Goal: Task Accomplishment & Management: Use online tool/utility

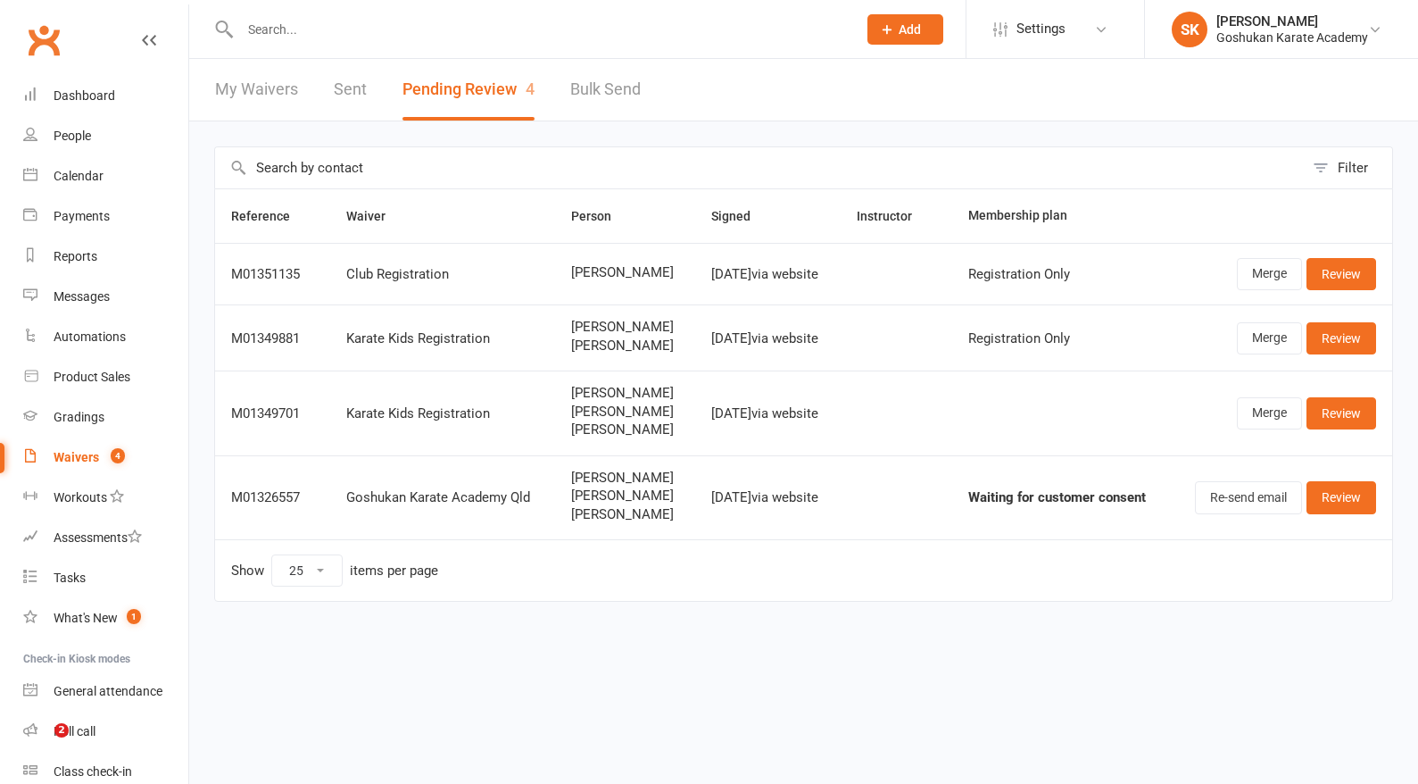
select select "25"
click at [277, 29] on input "text" at bounding box center [540, 29] width 610 height 25
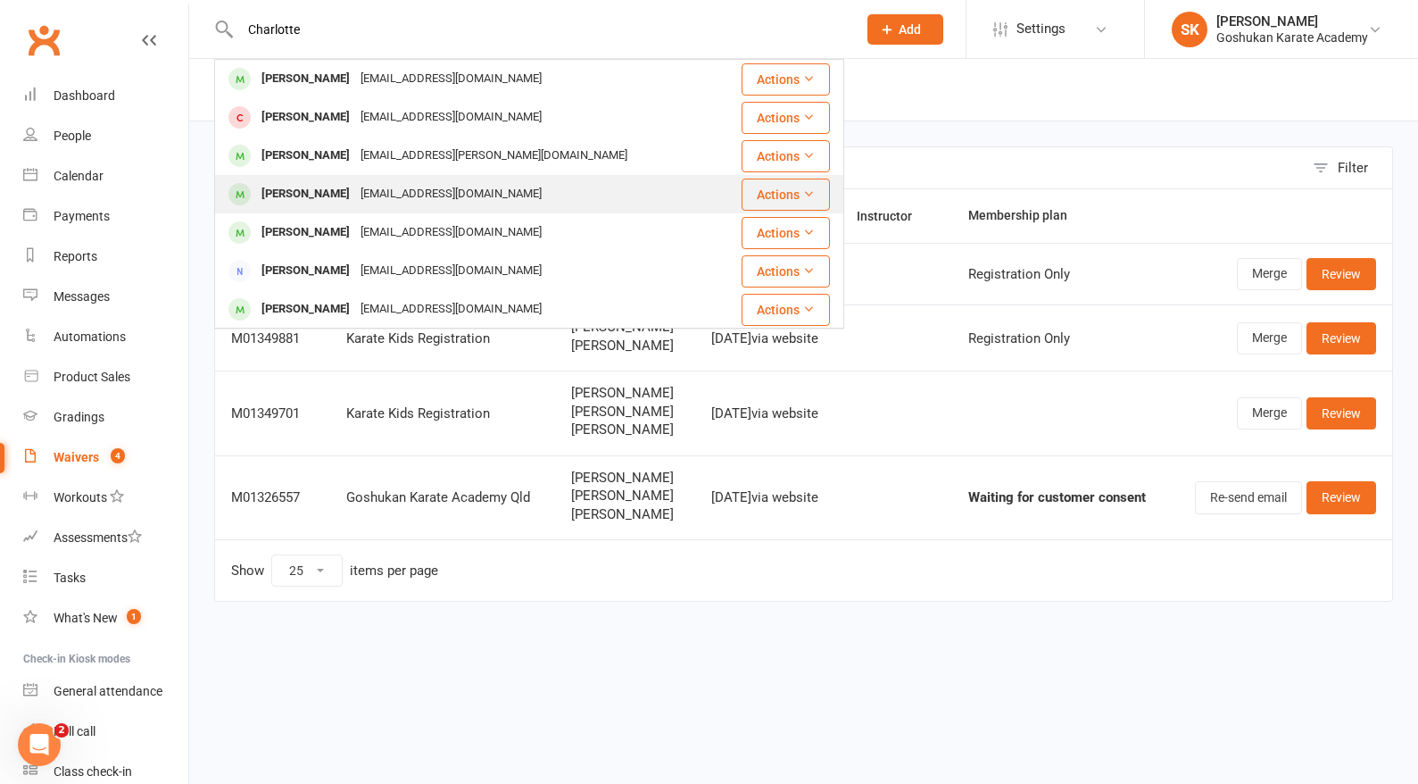
type input "Charlotte"
click at [312, 192] on div "Charlotte Brooks" at bounding box center [305, 194] width 99 height 26
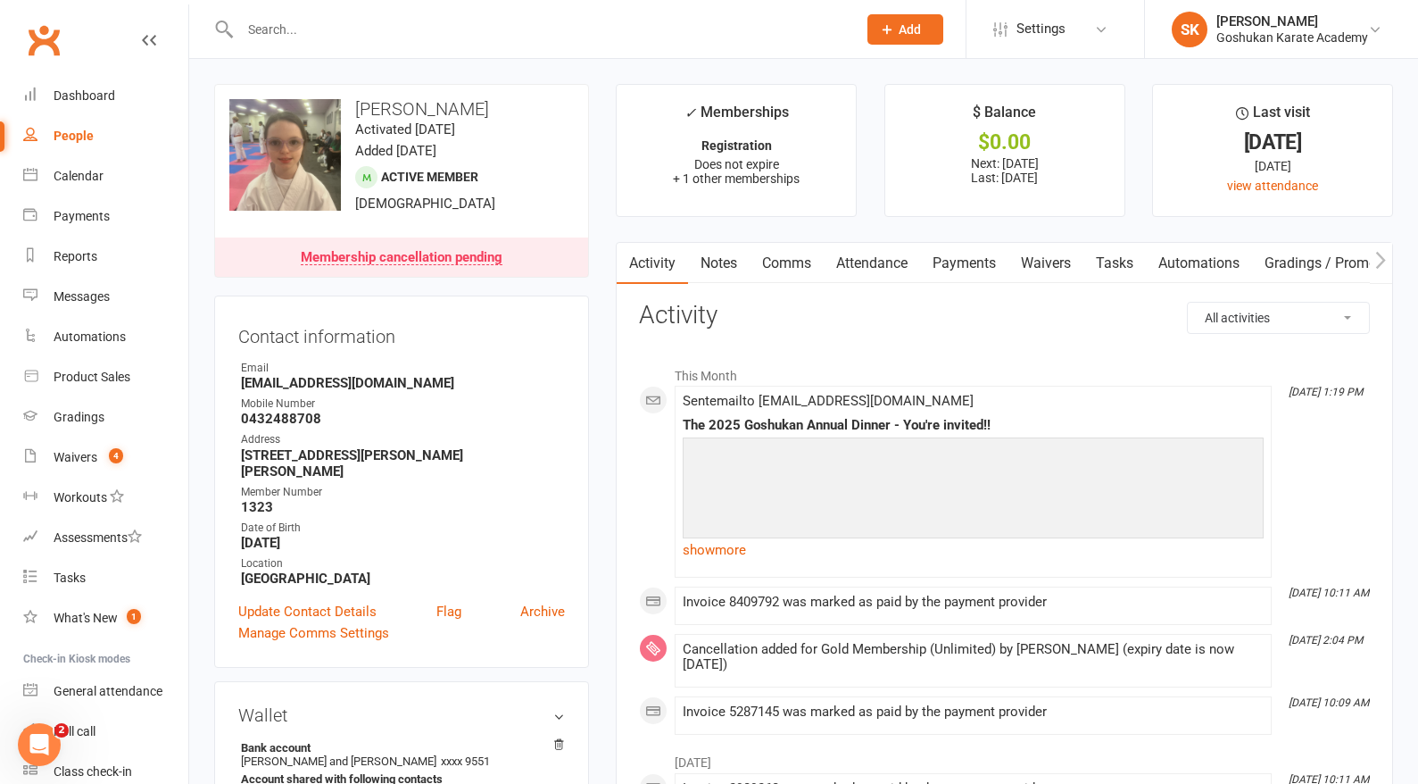
click at [955, 264] on link "Payments" at bounding box center [964, 263] width 88 height 41
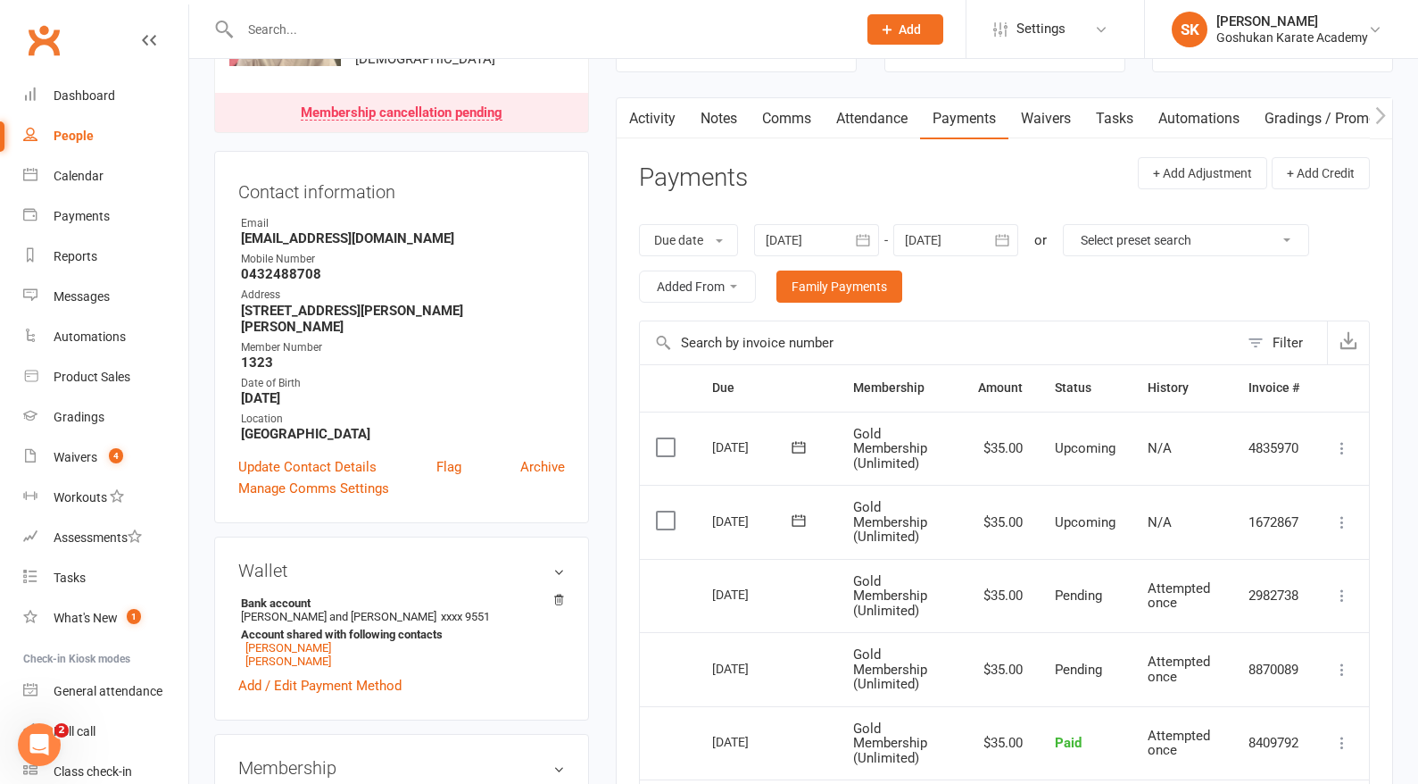
scroll to position [39, 0]
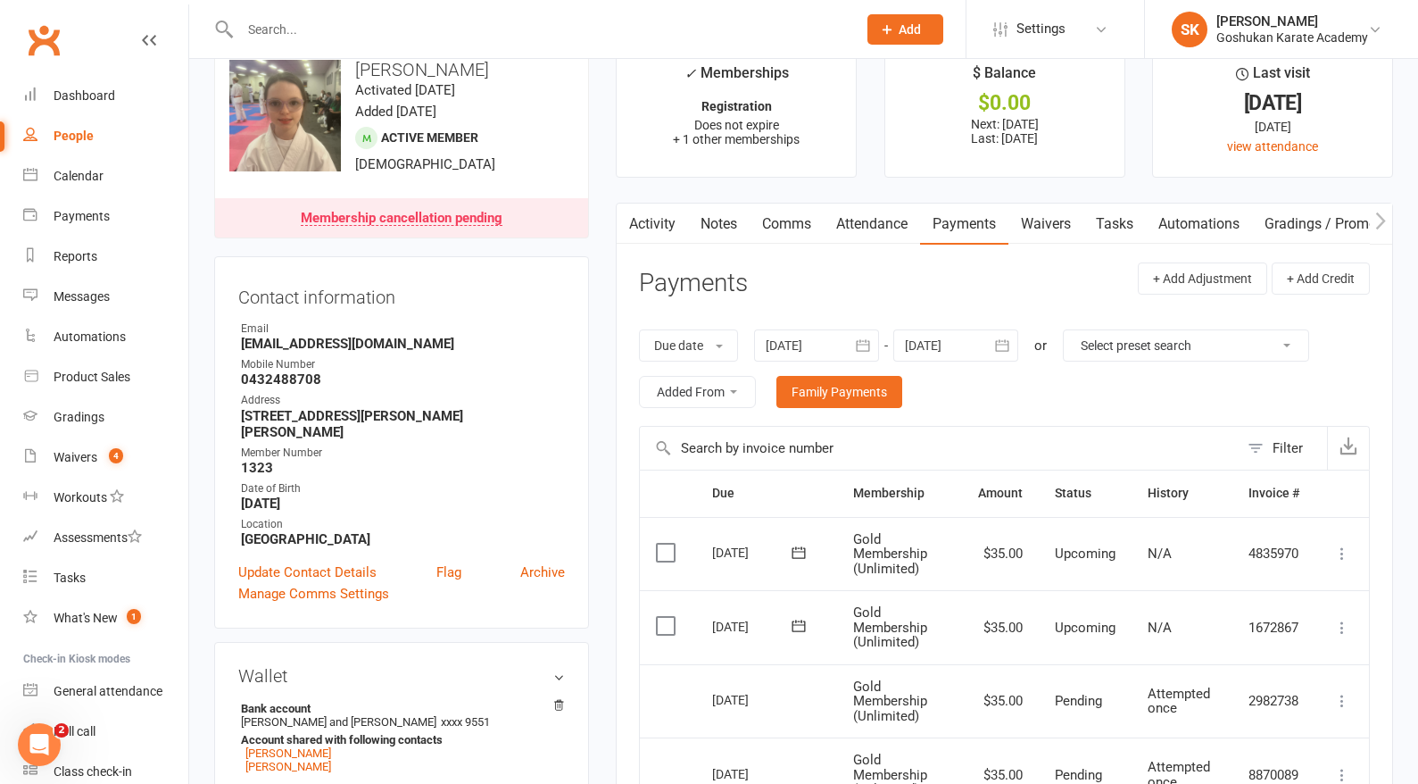
click at [943, 335] on div at bounding box center [955, 345] width 125 height 32
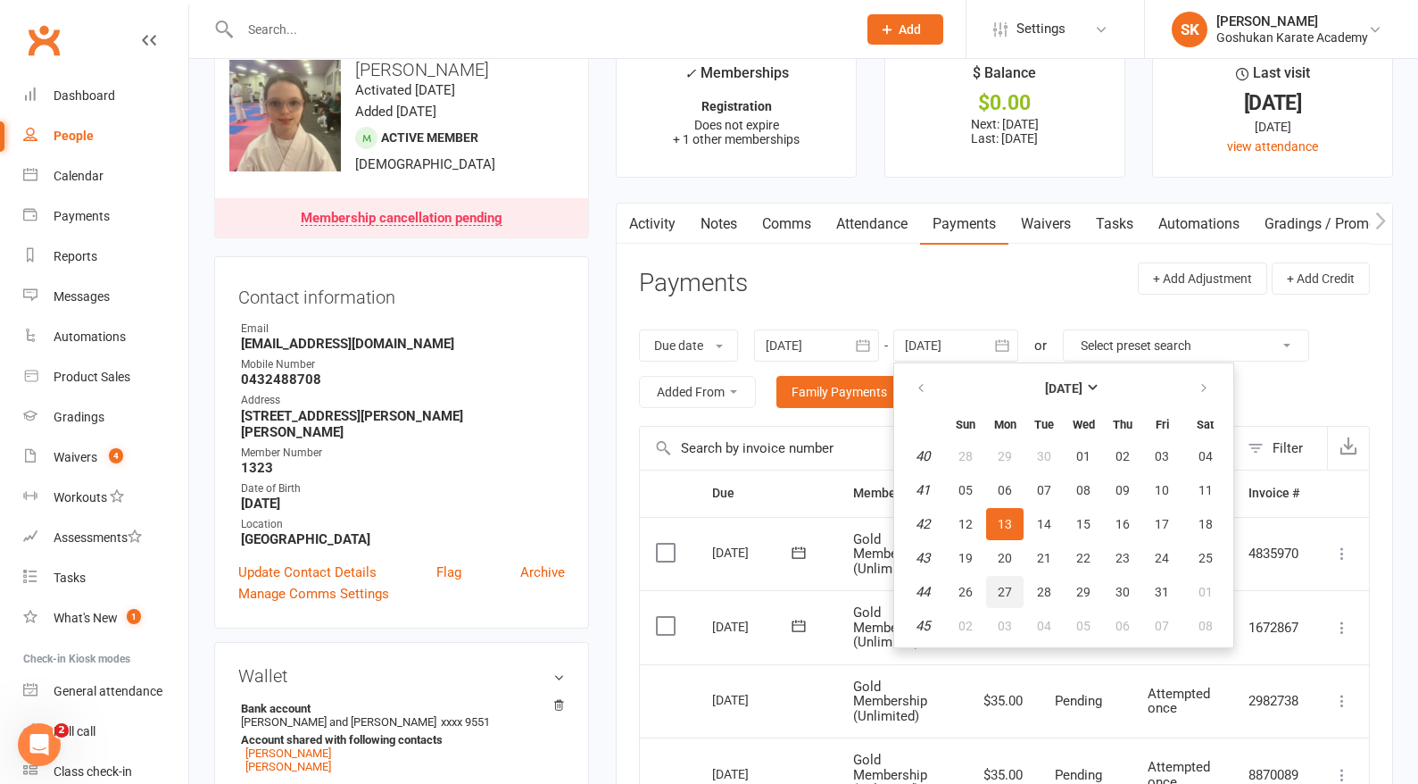
click at [1016, 595] on button "27" at bounding box center [1004, 592] width 37 height 32
type input "27 Oct 2025"
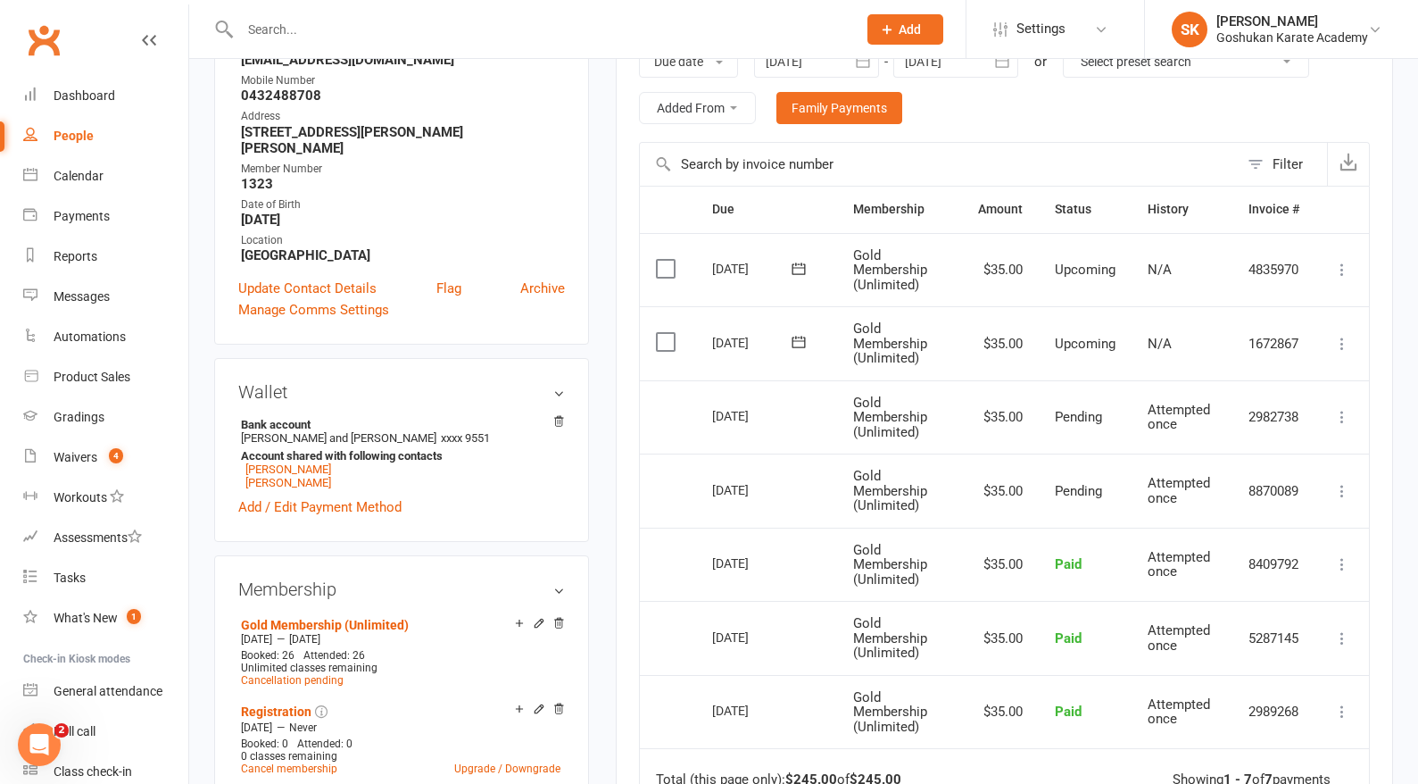
scroll to position [351, 0]
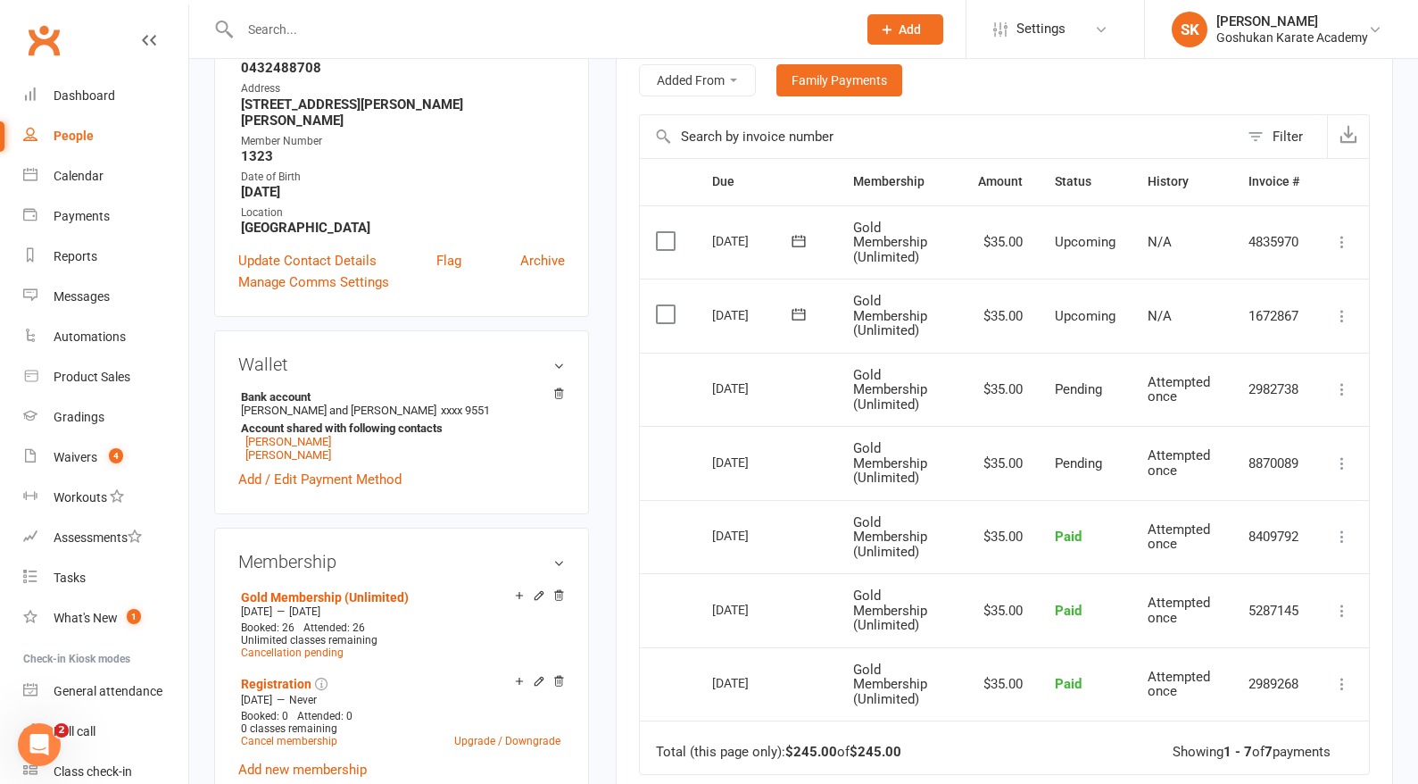
click at [666, 239] on label at bounding box center [668, 241] width 24 height 18
click at [666, 232] on input "checkbox" at bounding box center [662, 232] width 12 height 0
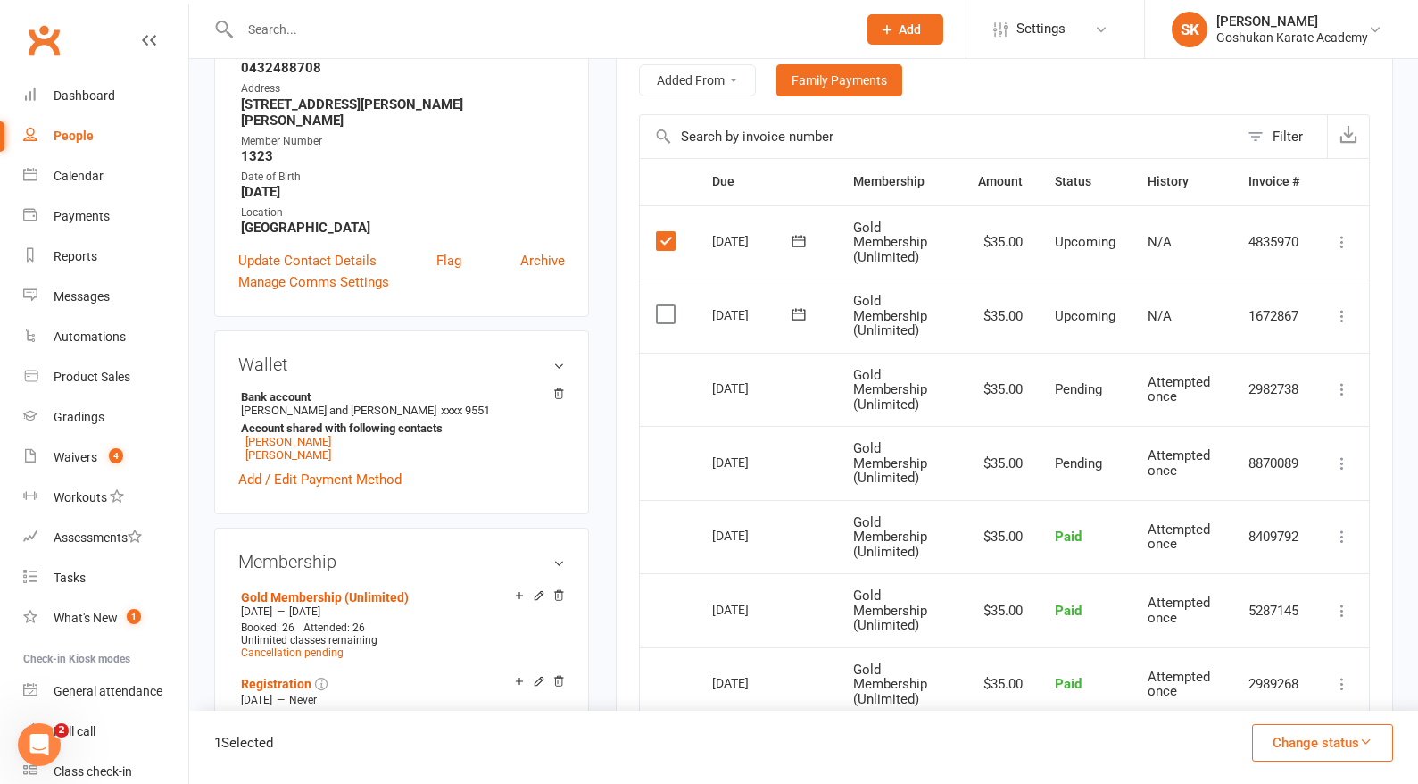
click at [1303, 741] on button "Change status" at bounding box center [1322, 742] width 141 height 37
click at [1247, 689] on link "Skipped" at bounding box center [1304, 695] width 177 height 36
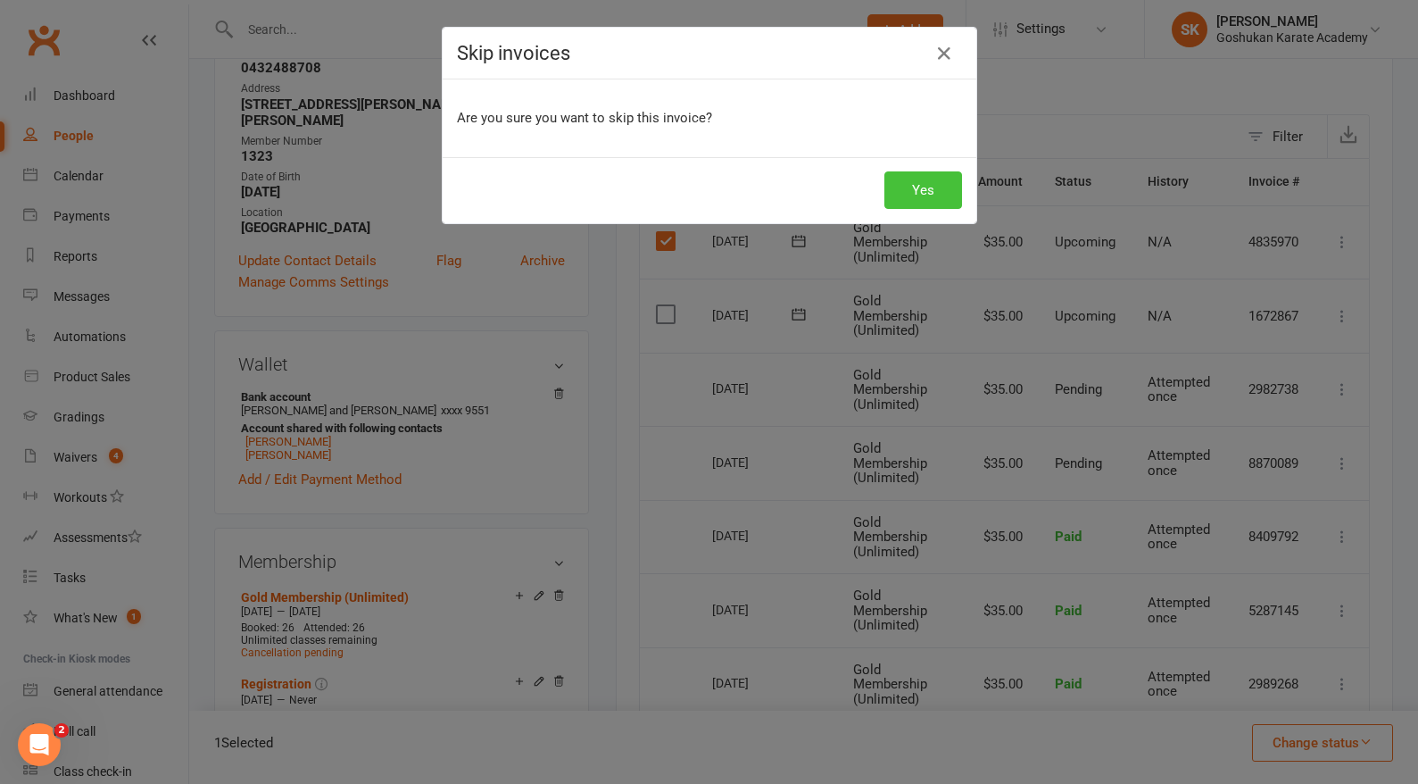
click at [917, 187] on button "Yes" at bounding box center [924, 189] width 78 height 37
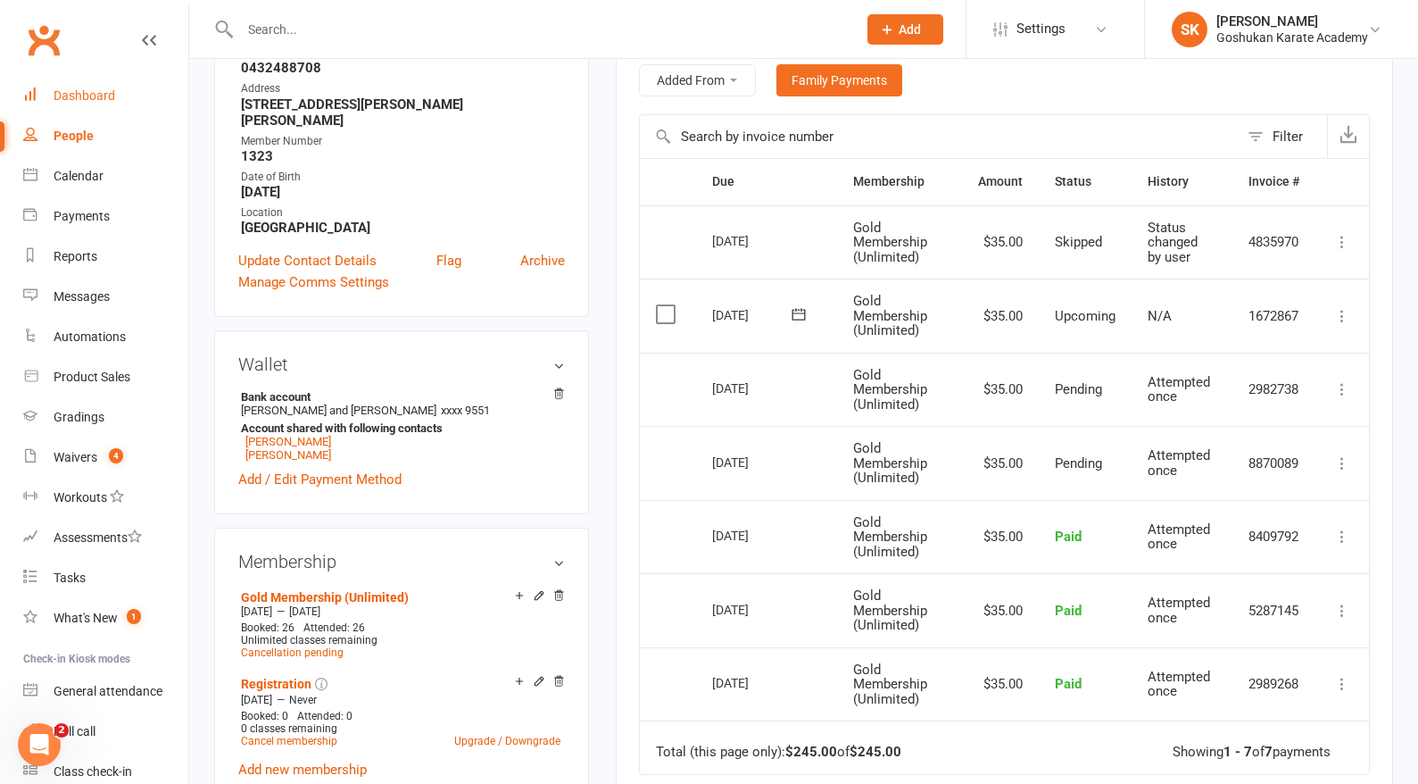
click at [99, 92] on div "Dashboard" at bounding box center [85, 95] width 62 height 14
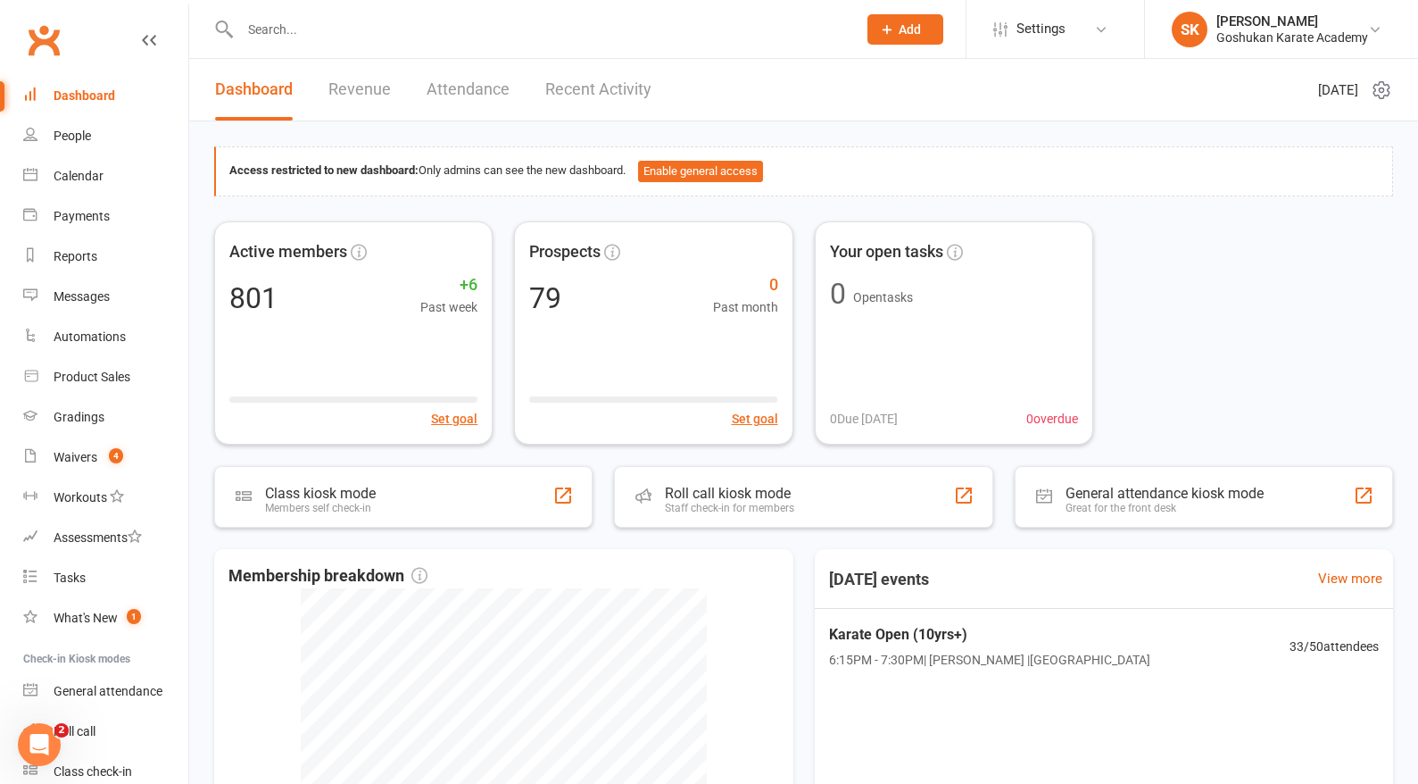
click at [270, 33] on input "text" at bounding box center [540, 29] width 610 height 25
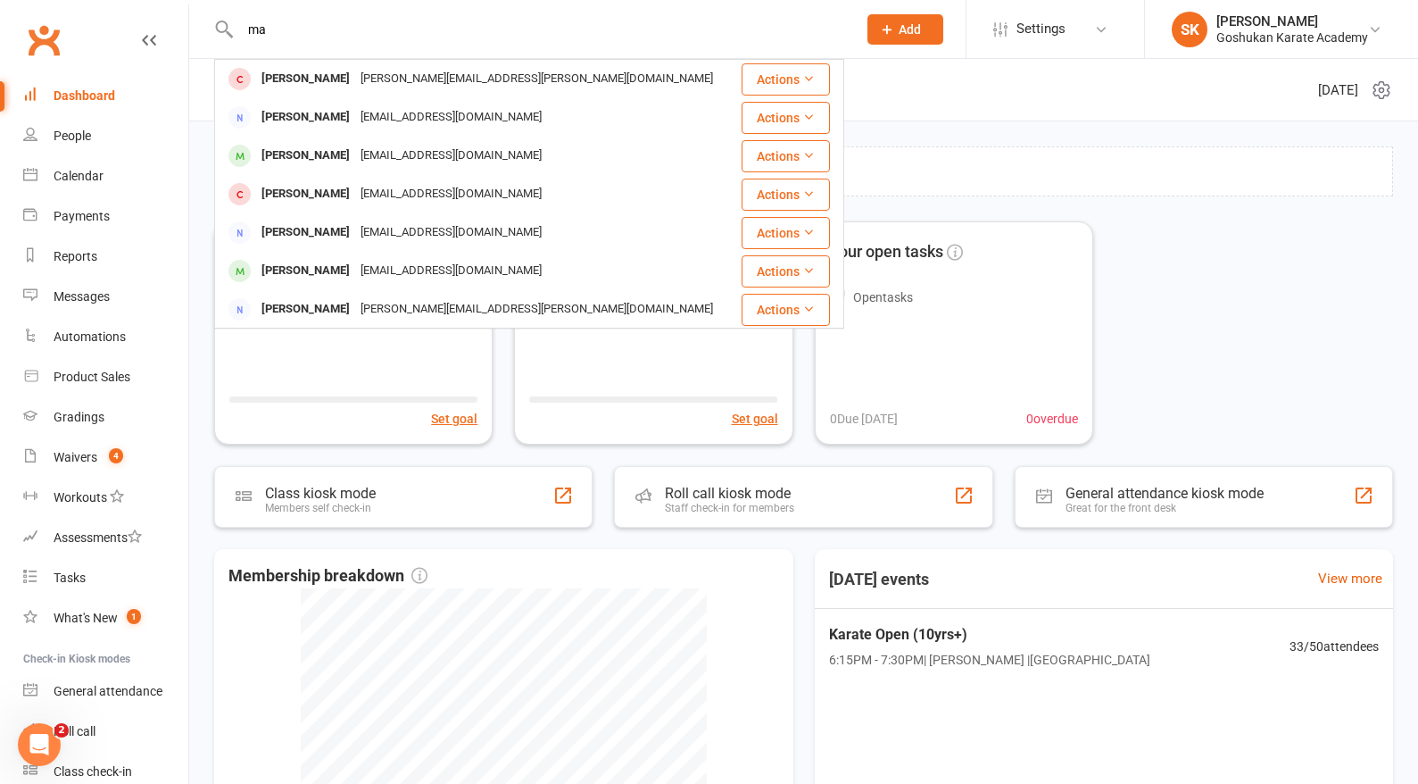
type input "m"
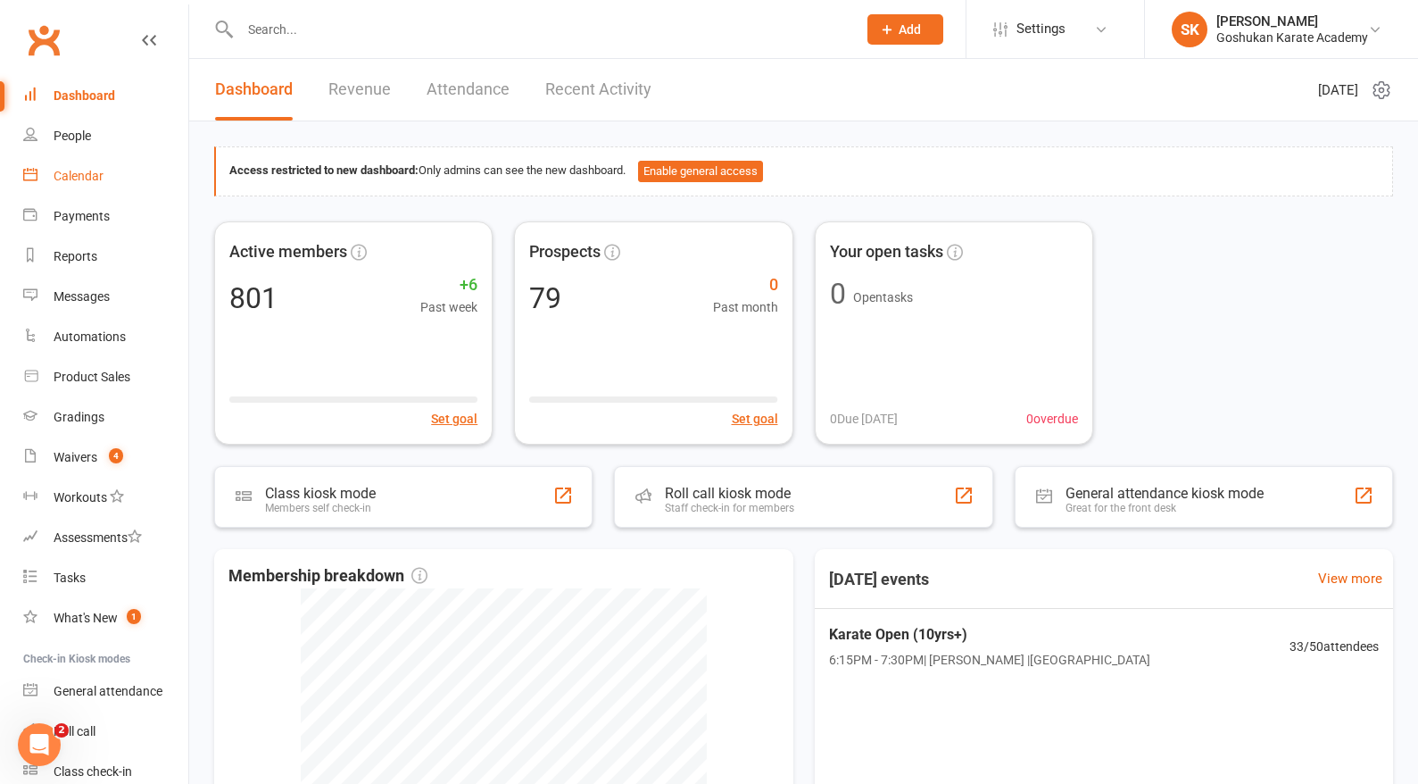
click at [71, 168] on link "Calendar" at bounding box center [105, 176] width 165 height 40
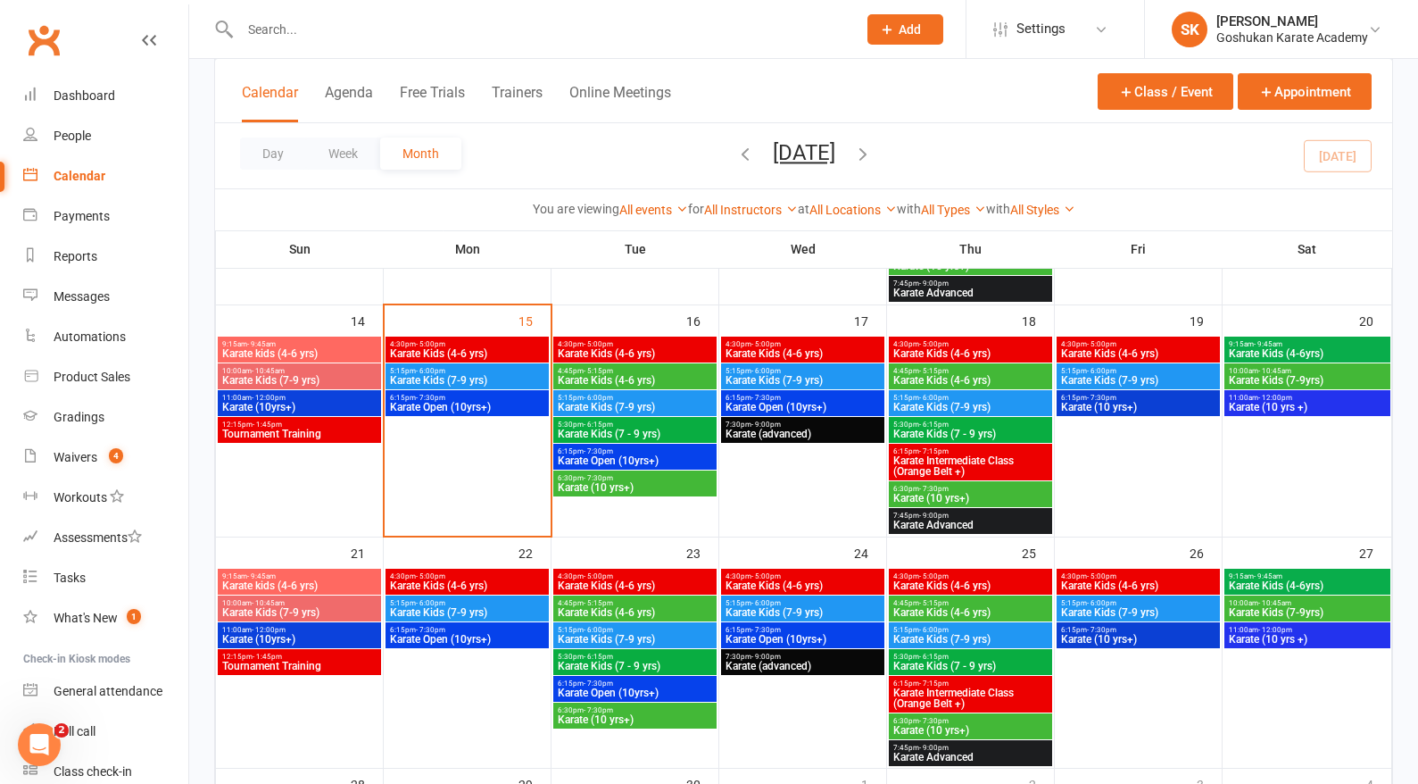
scroll to position [527, 0]
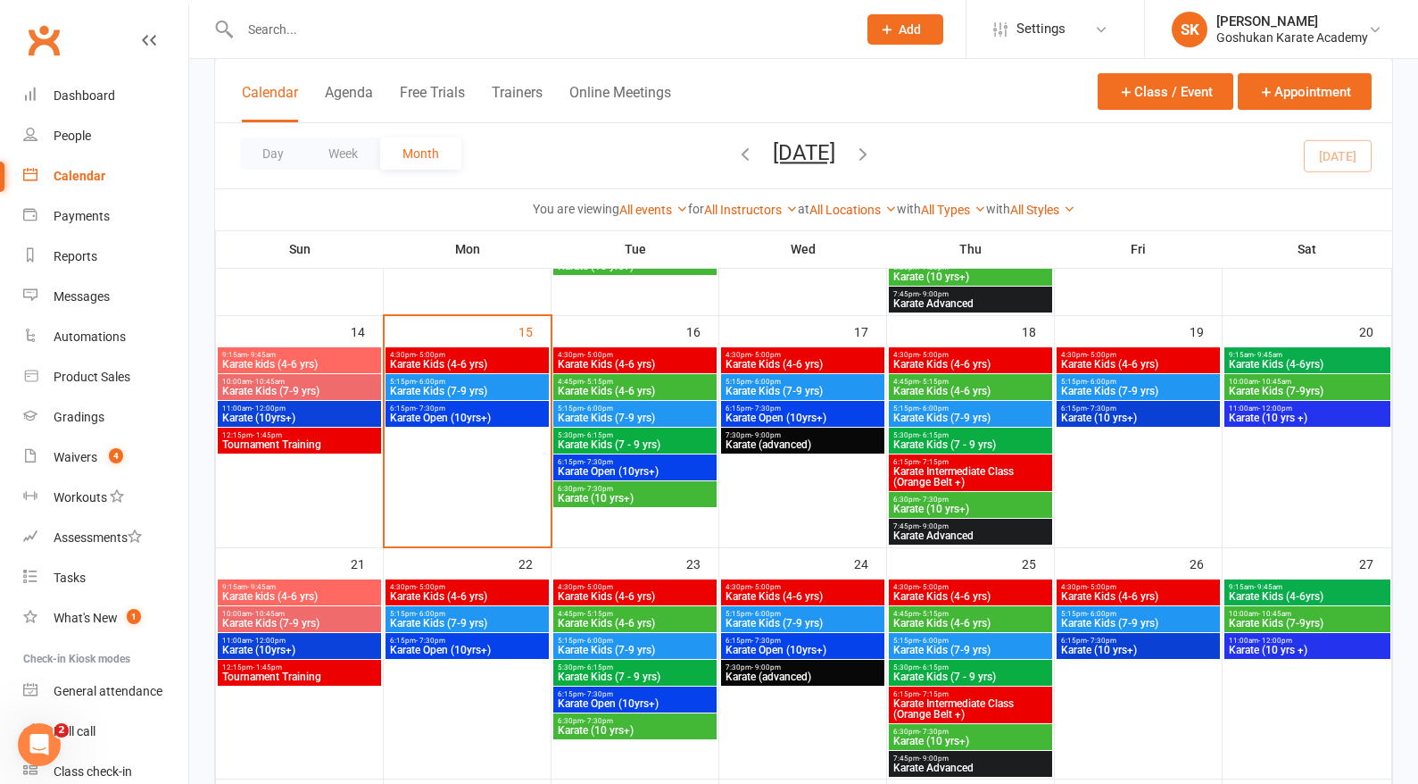
click at [437, 407] on span "- 7:30pm" at bounding box center [430, 408] width 29 height 8
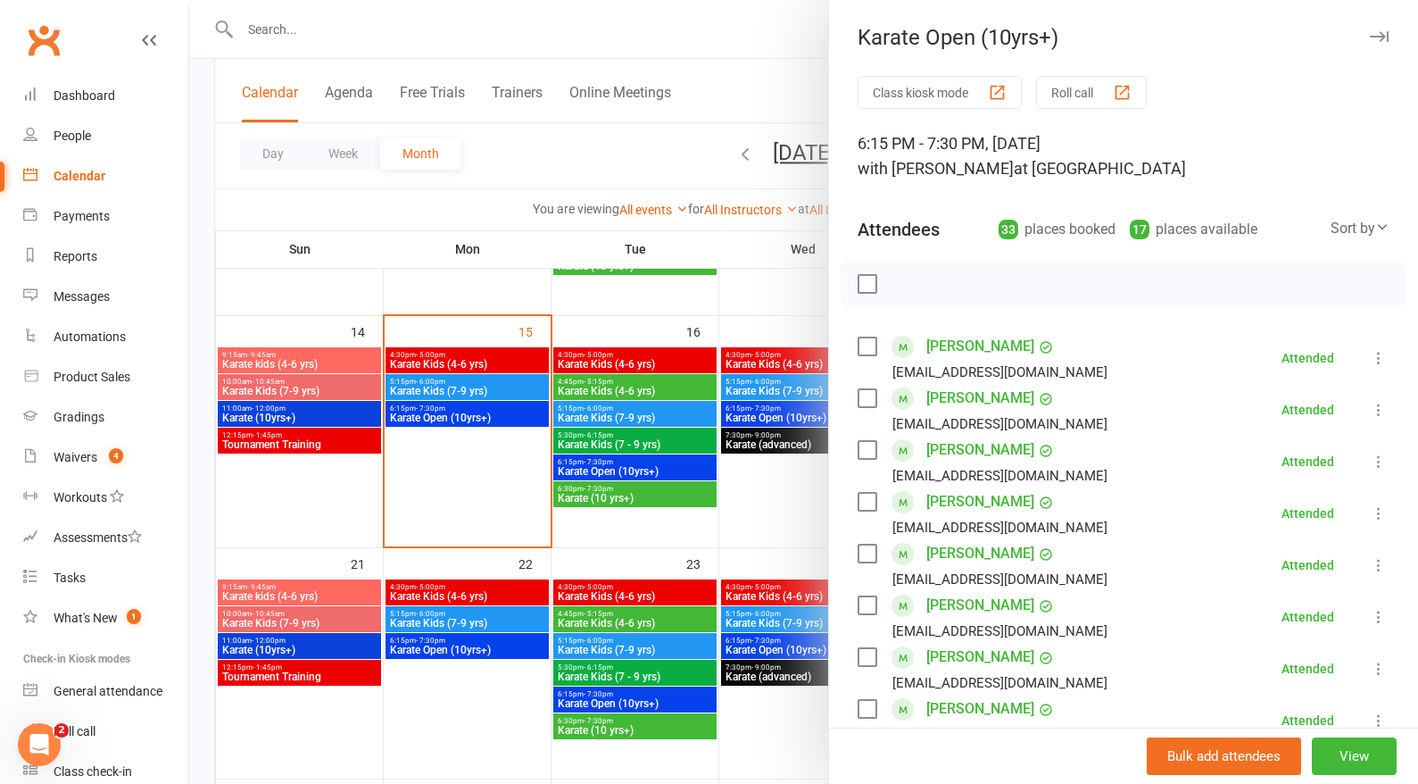
click at [1086, 89] on button "Roll call" at bounding box center [1091, 92] width 111 height 33
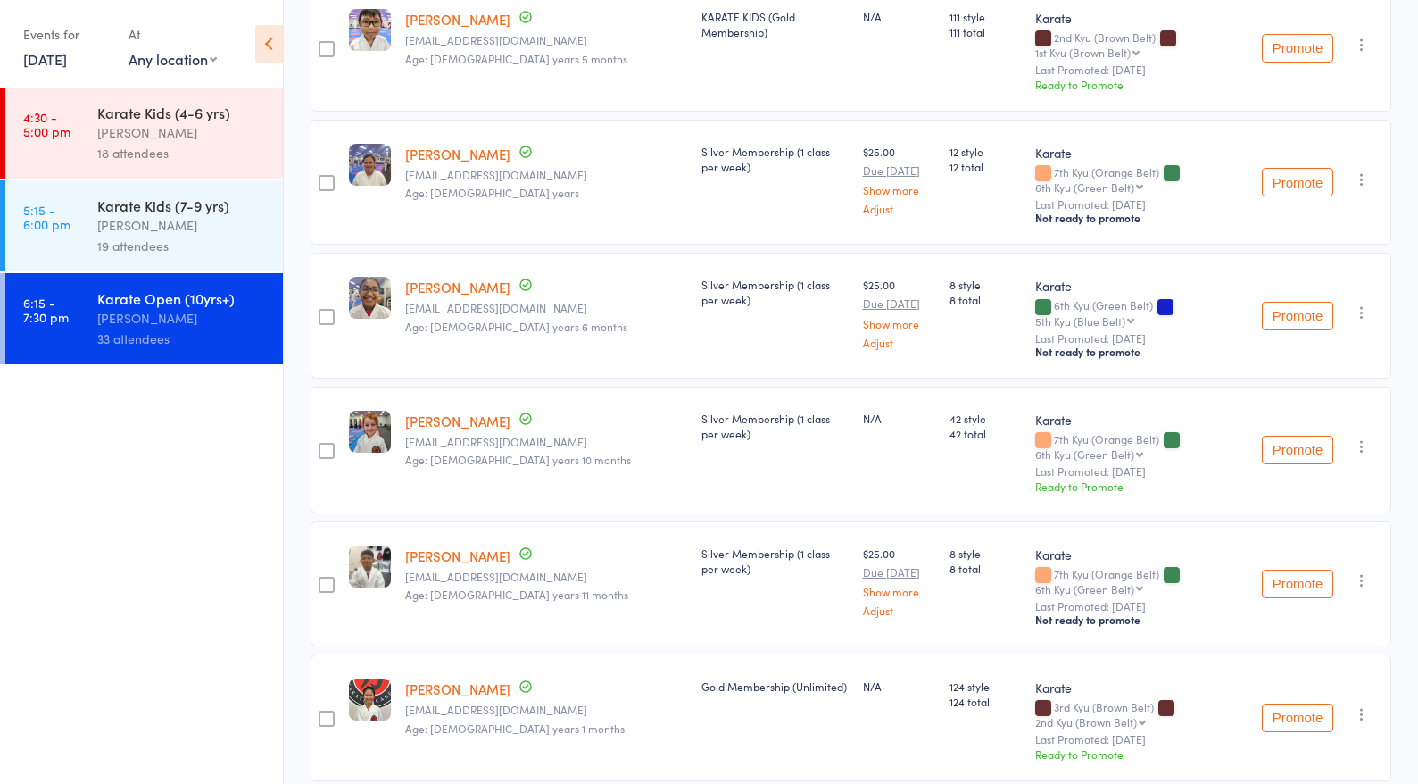
scroll to position [867, 0]
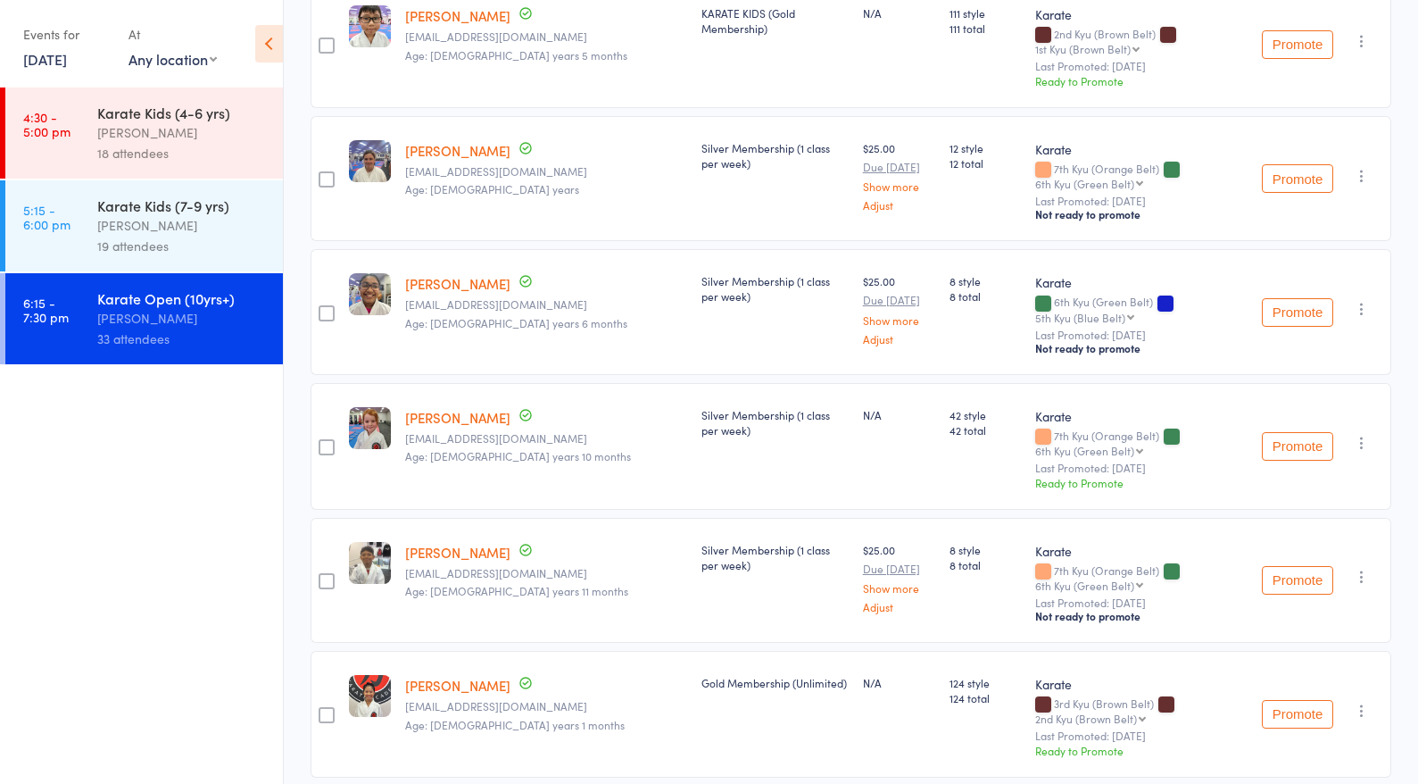
drag, startPoint x: 1134, startPoint y: 394, endPoint x: 1070, endPoint y: 394, distance: 63.4
click at [1070, 461] on small "Last Promoted: [DATE]" at bounding box center [1141, 467] width 212 height 12
click at [577, 450] on small "Age: [DEMOGRAPHIC_DATA] years 10 months" at bounding box center [546, 456] width 282 height 12
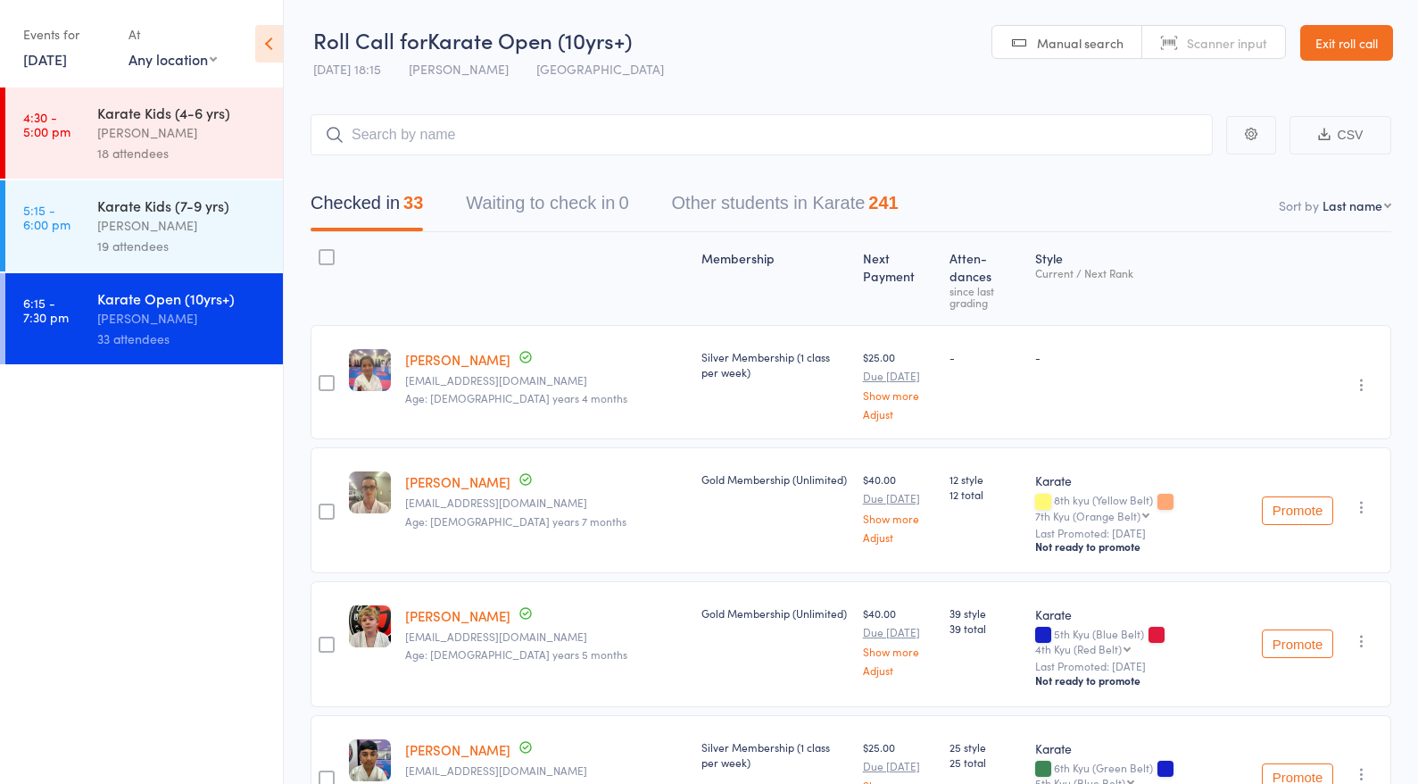
scroll to position [0, 0]
click at [1325, 46] on link "Exit roll call" at bounding box center [1346, 43] width 93 height 36
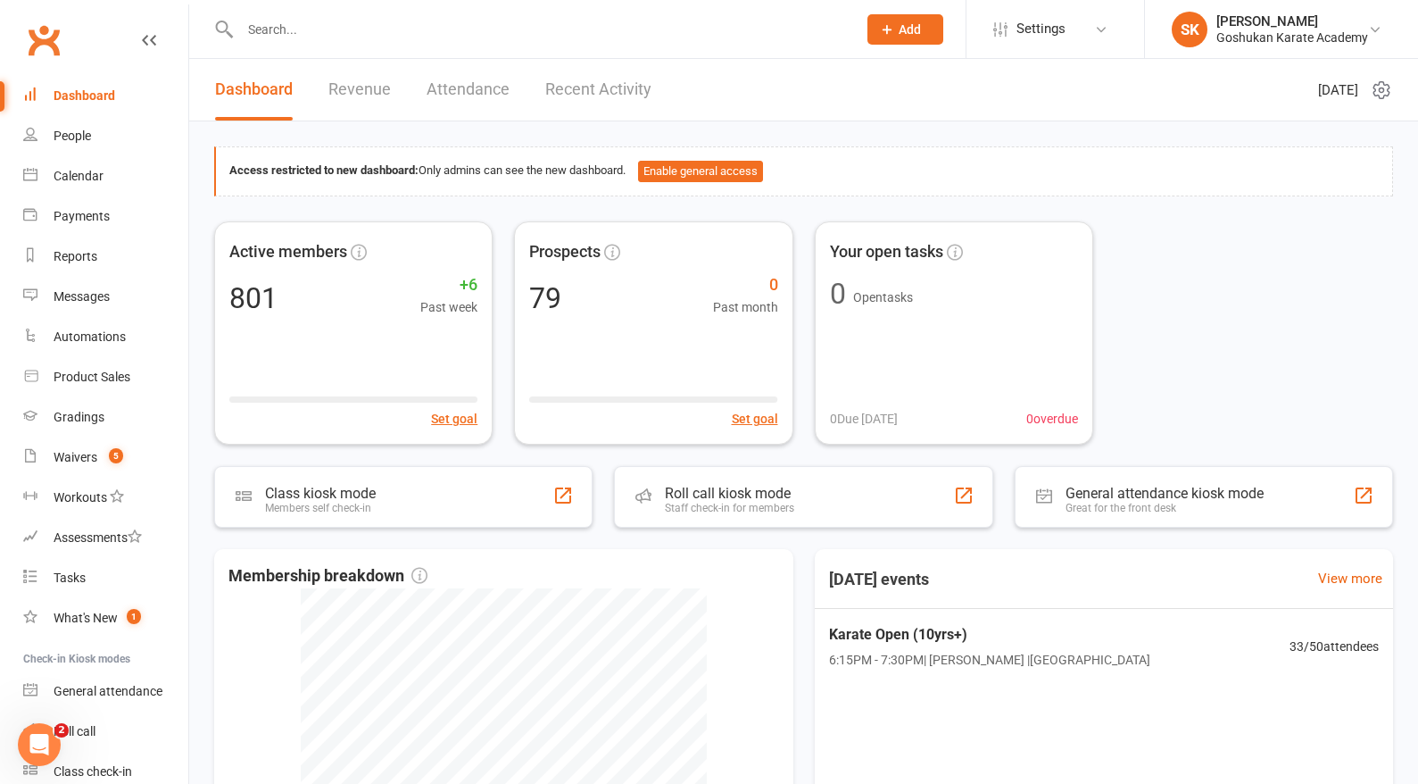
click at [257, 29] on input "text" at bounding box center [540, 29] width 610 height 25
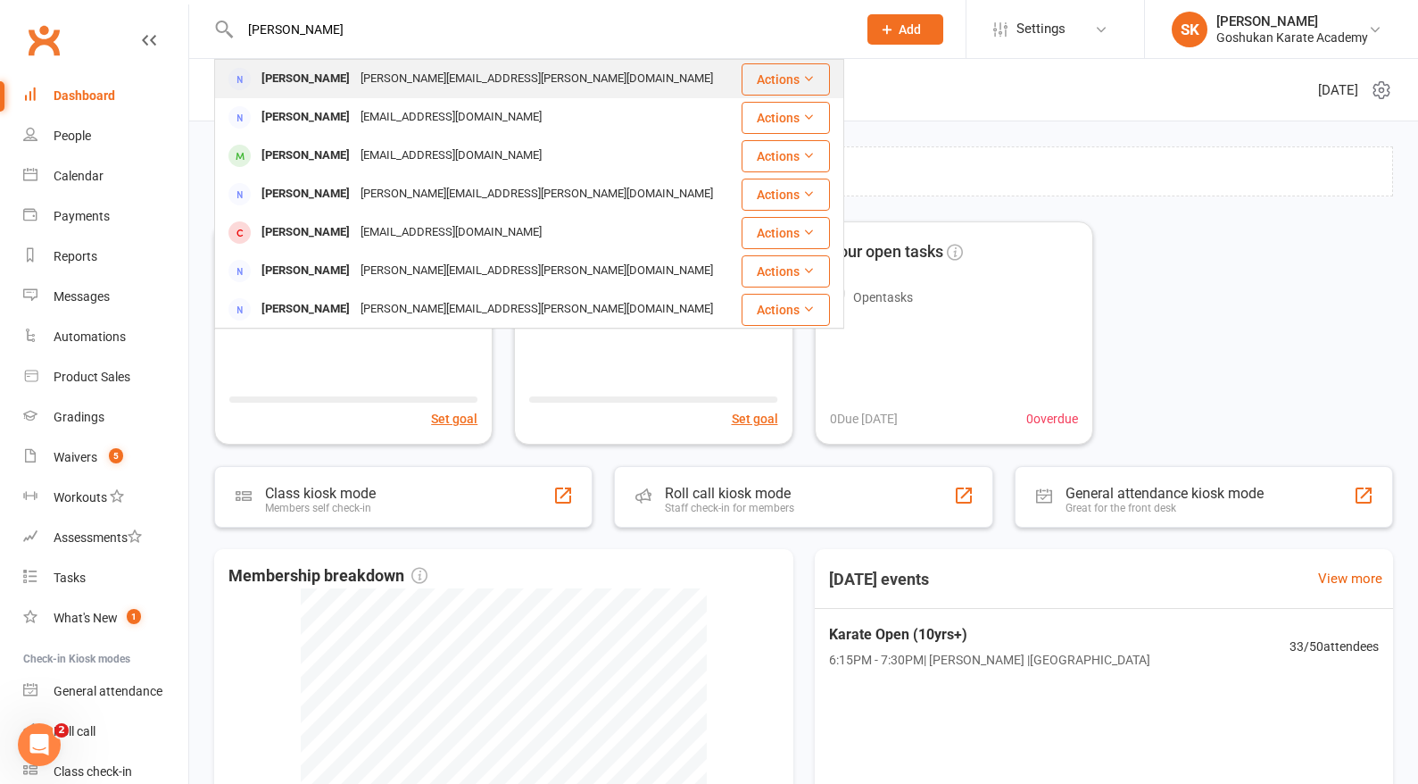
type input "Emma"
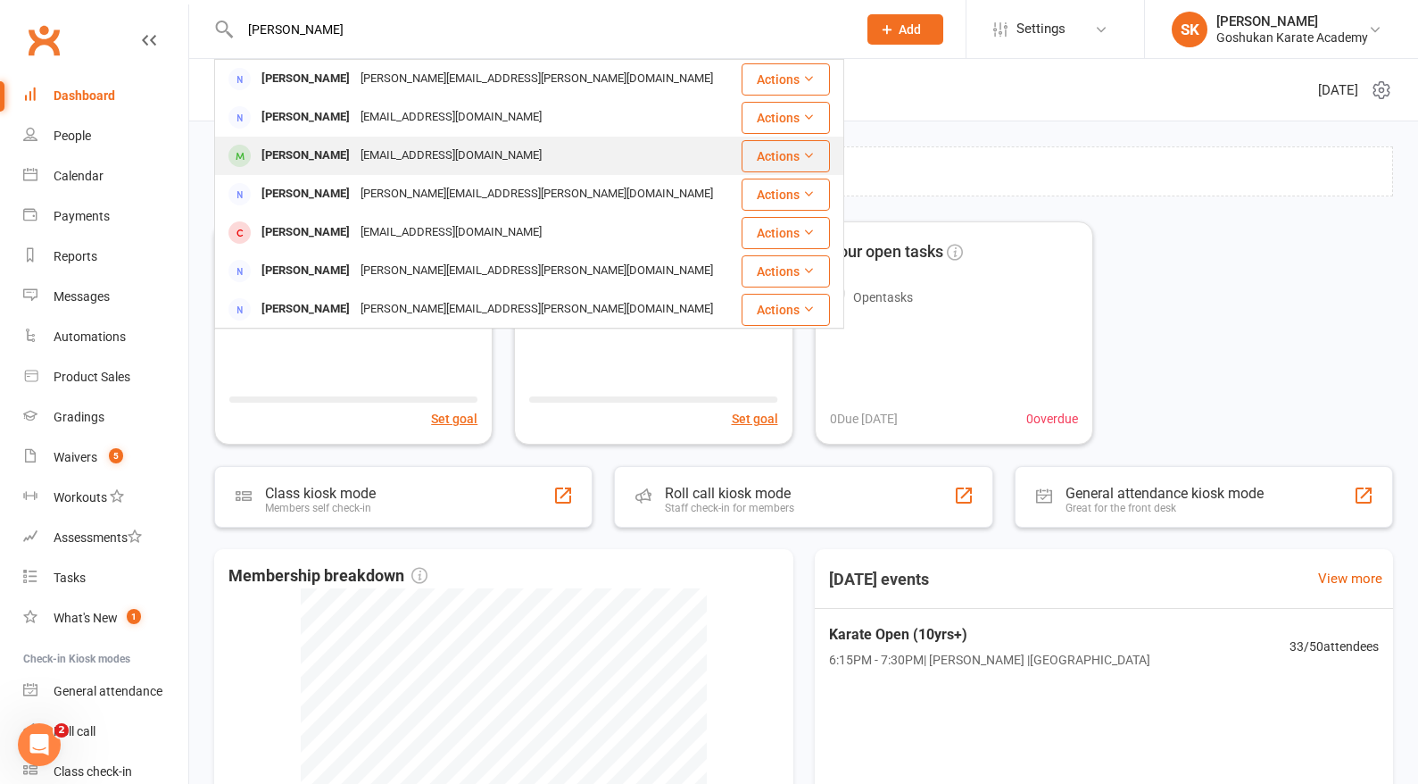
drag, startPoint x: 260, startPoint y: 61, endPoint x: 281, endPoint y: 157, distance: 98.8
click at [281, 157] on div "Emma Zhou" at bounding box center [305, 156] width 99 height 26
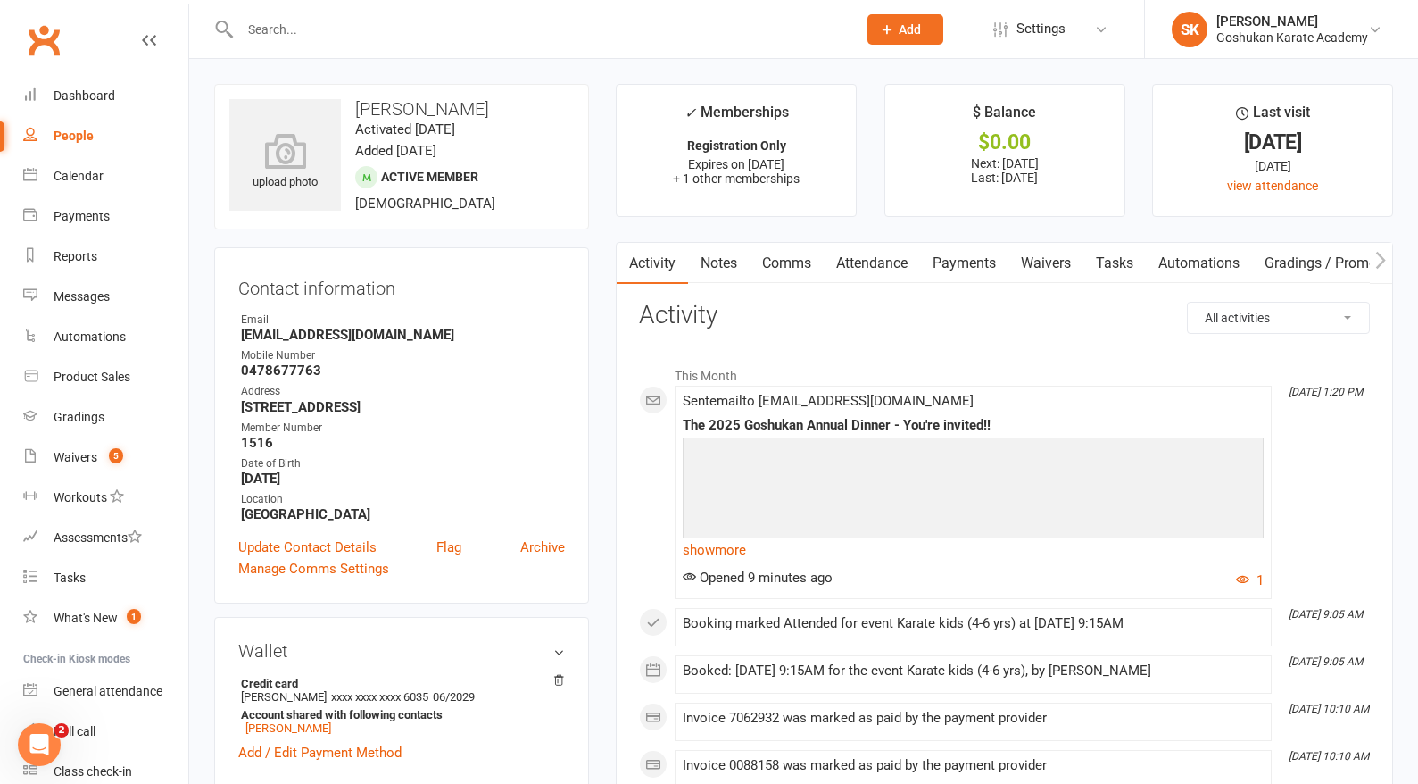
click at [959, 263] on link "Payments" at bounding box center [964, 263] width 88 height 41
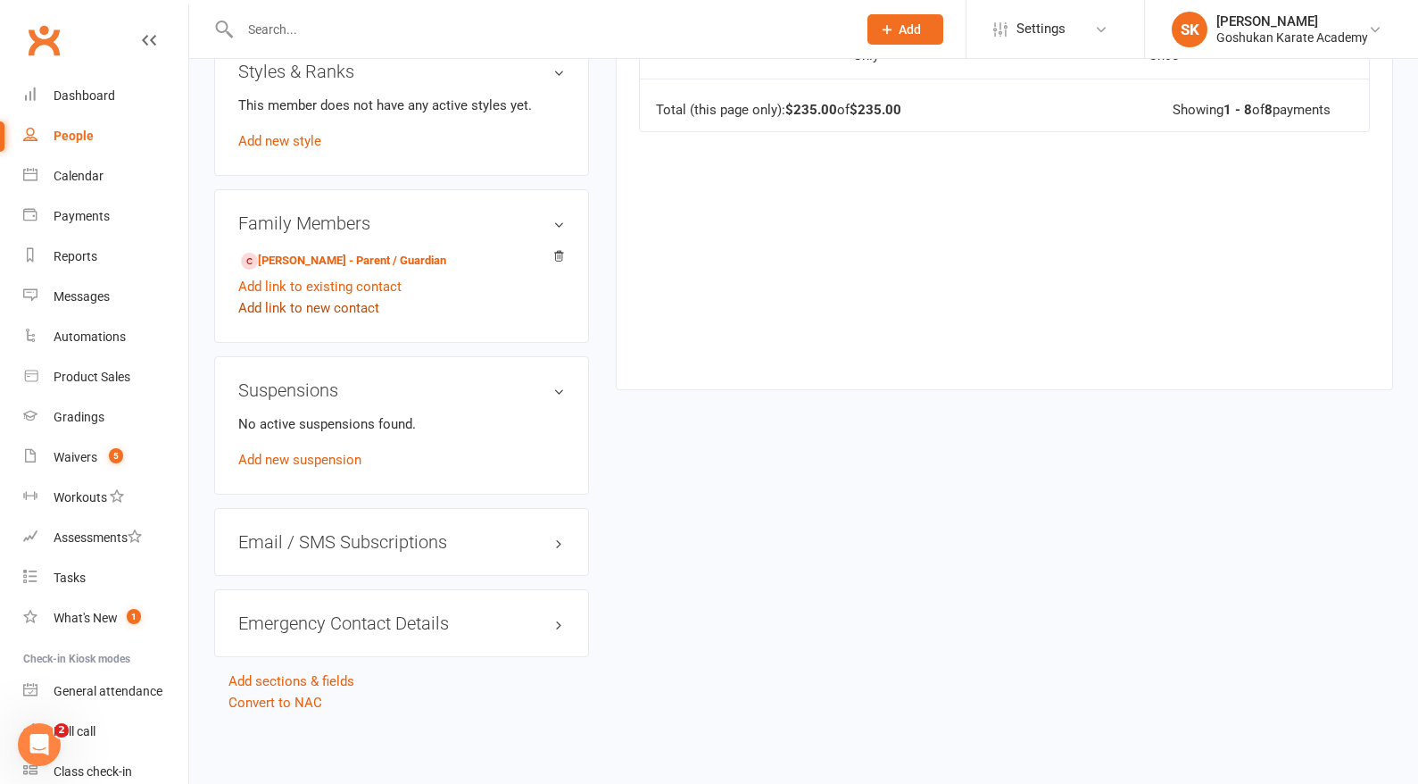
scroll to position [1068, 0]
click at [305, 253] on link "Xinyu Wang - Parent / Guardian" at bounding box center [343, 261] width 205 height 19
click at [278, 694] on link "Convert to NAC" at bounding box center [276, 702] width 94 height 16
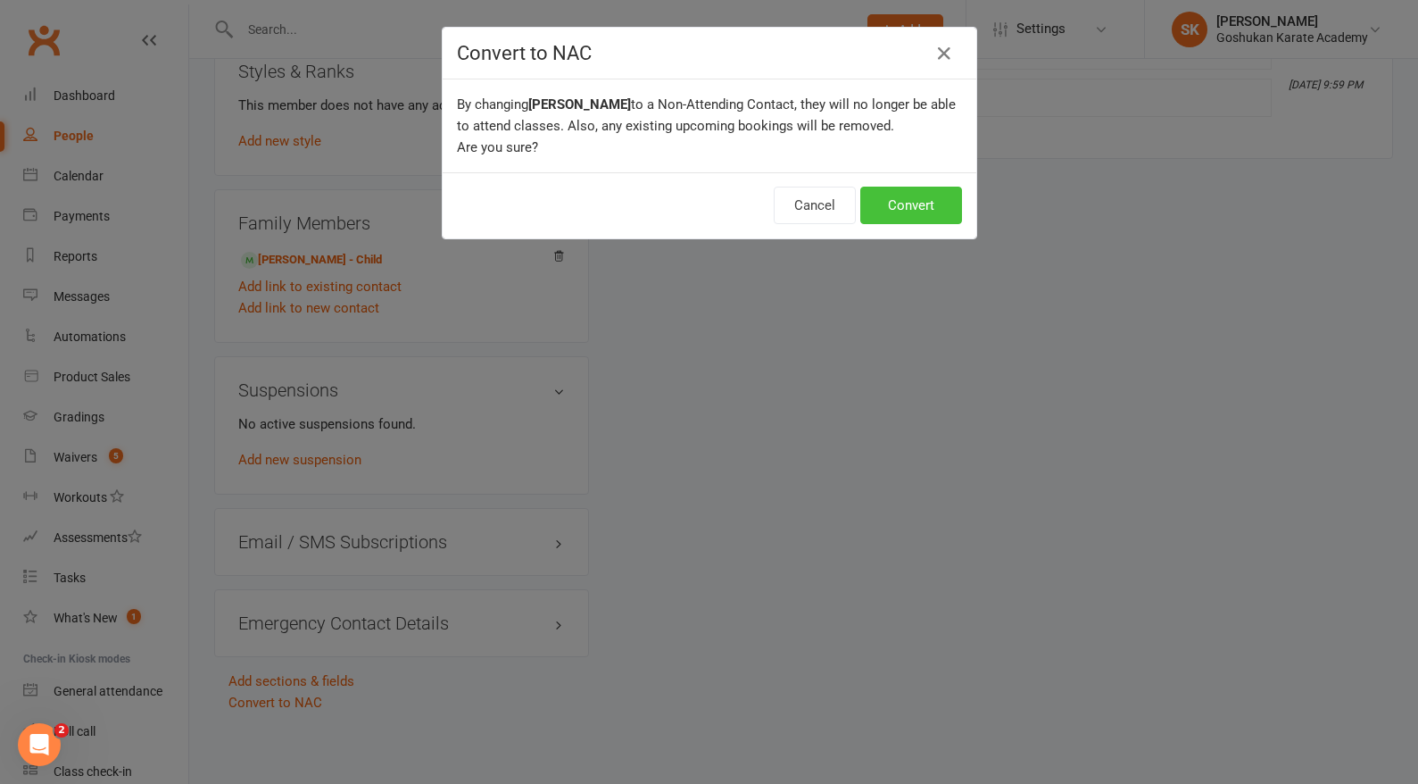
click at [904, 217] on button "Convert" at bounding box center [911, 205] width 102 height 37
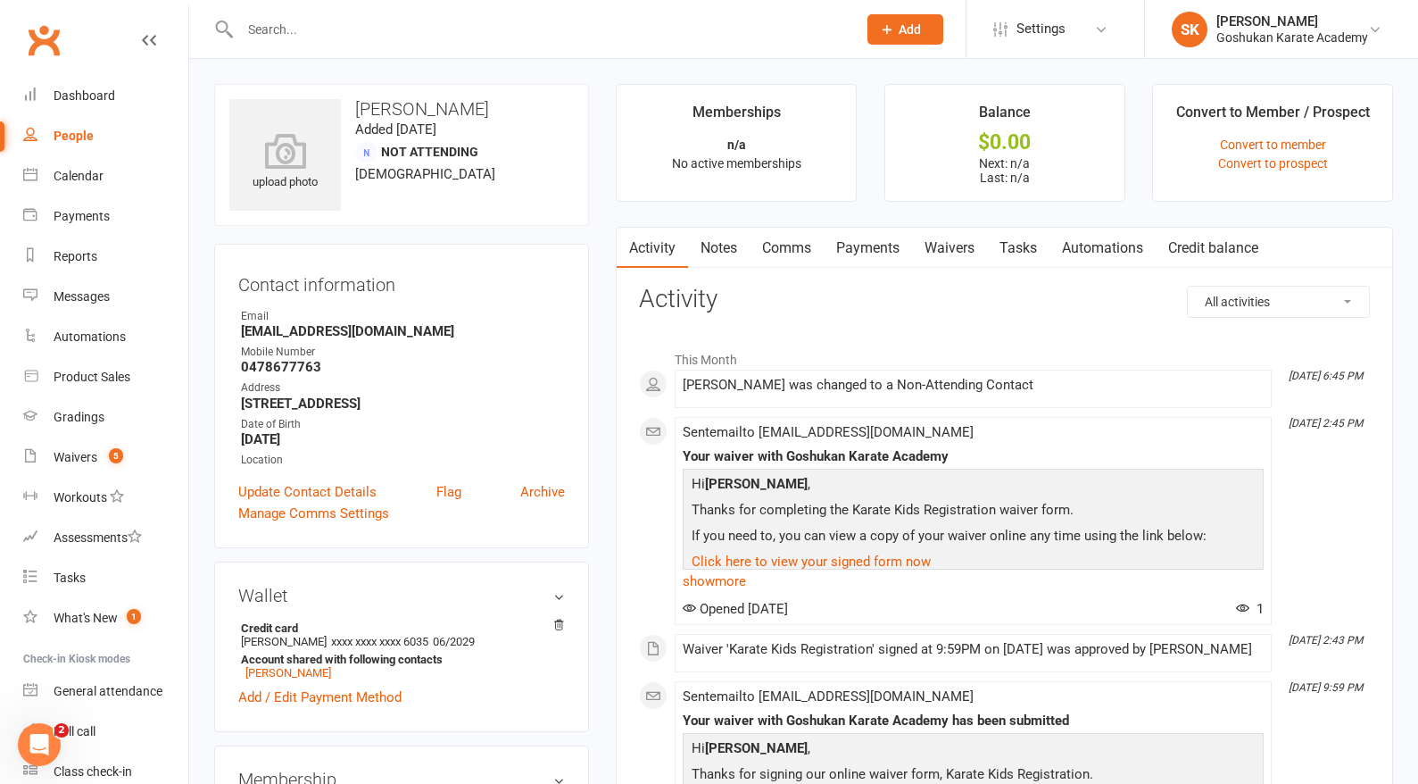
click at [959, 249] on link "Waivers" at bounding box center [949, 248] width 75 height 41
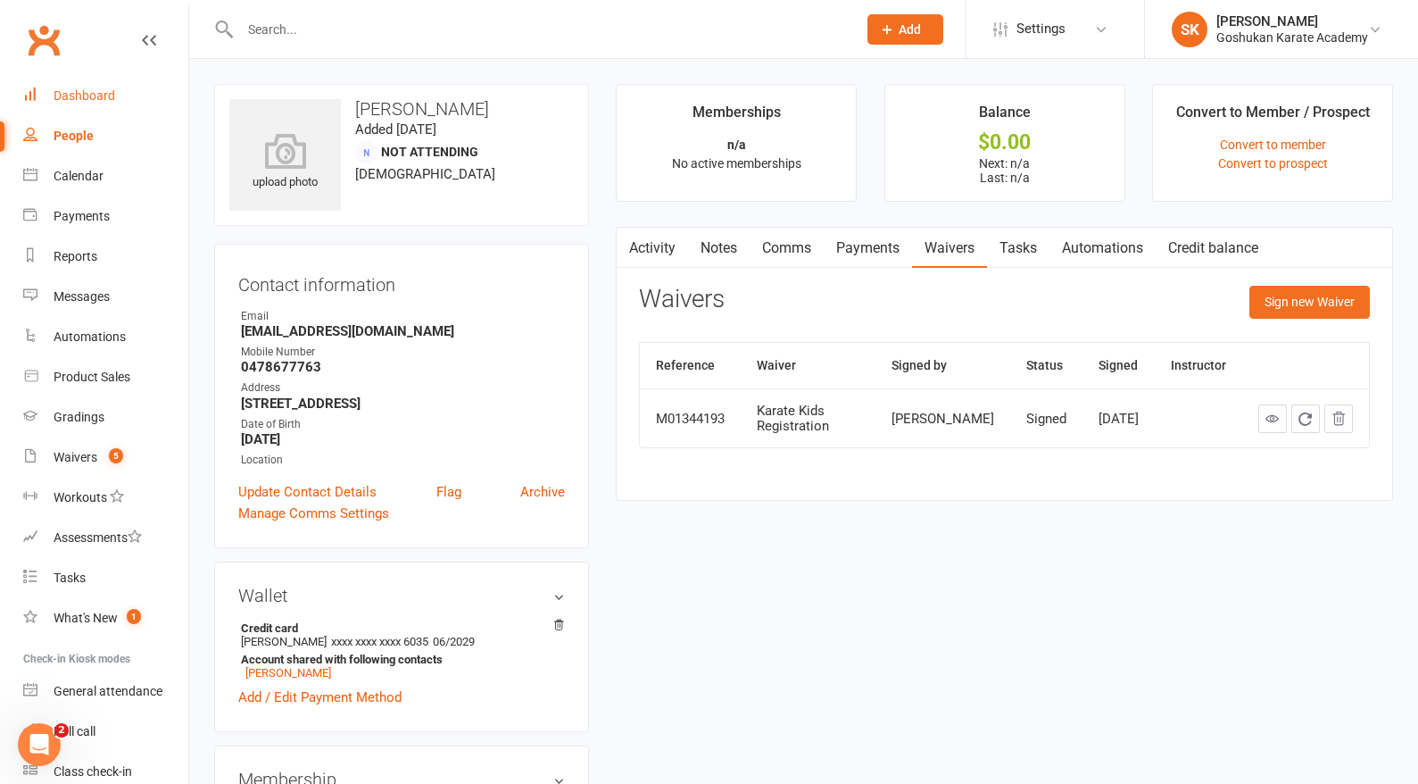
click at [87, 94] on div "Dashboard" at bounding box center [85, 95] width 62 height 14
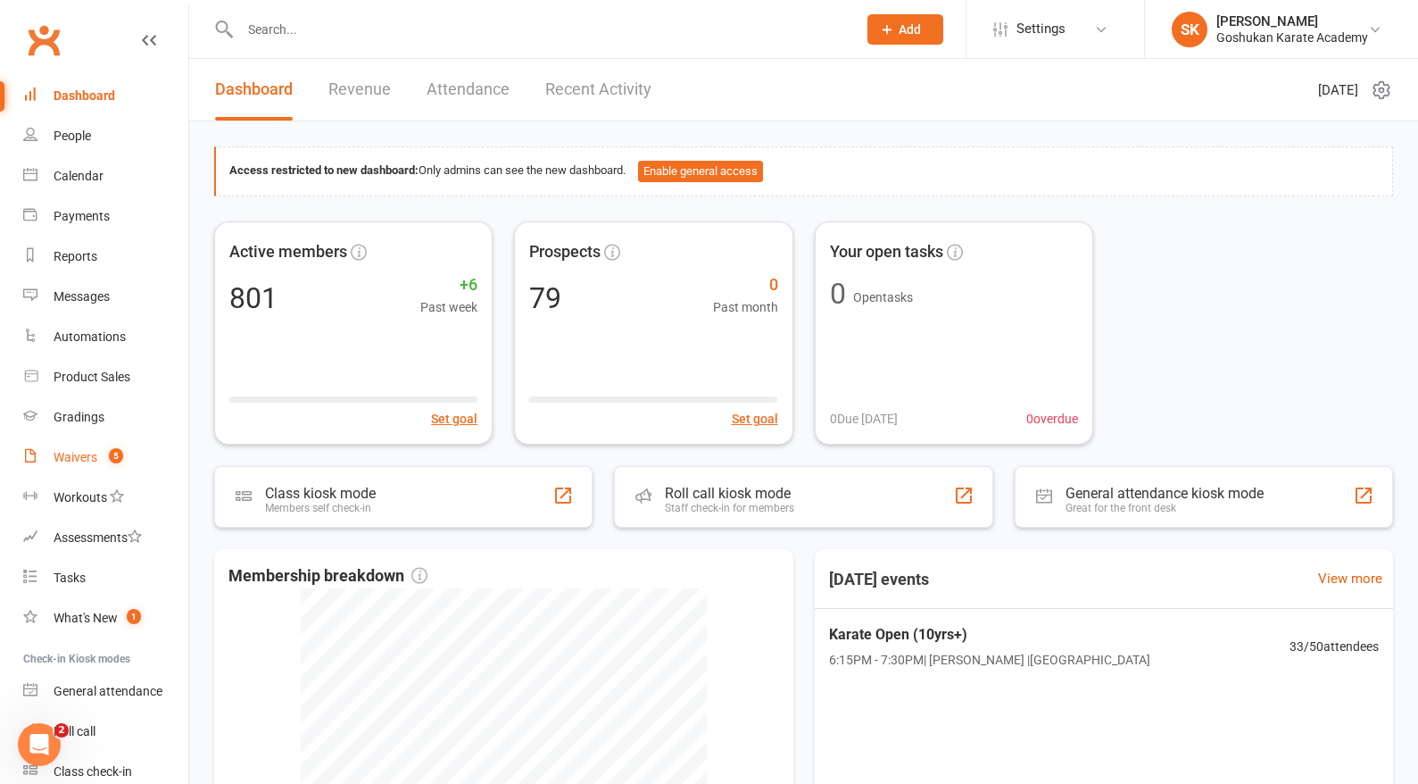
click at [71, 457] on div "Waivers" at bounding box center [76, 457] width 44 height 14
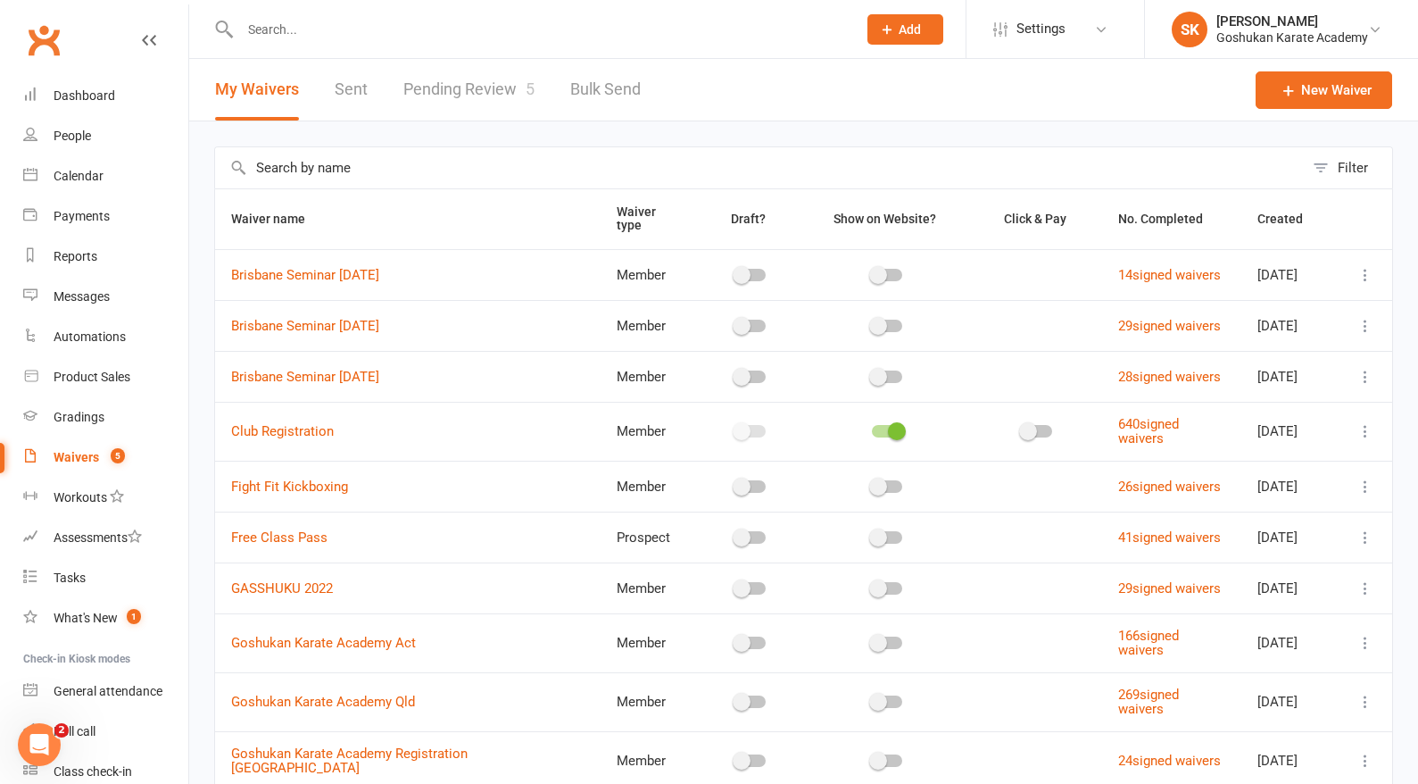
click at [471, 98] on link "Pending Review 5" at bounding box center [468, 90] width 131 height 62
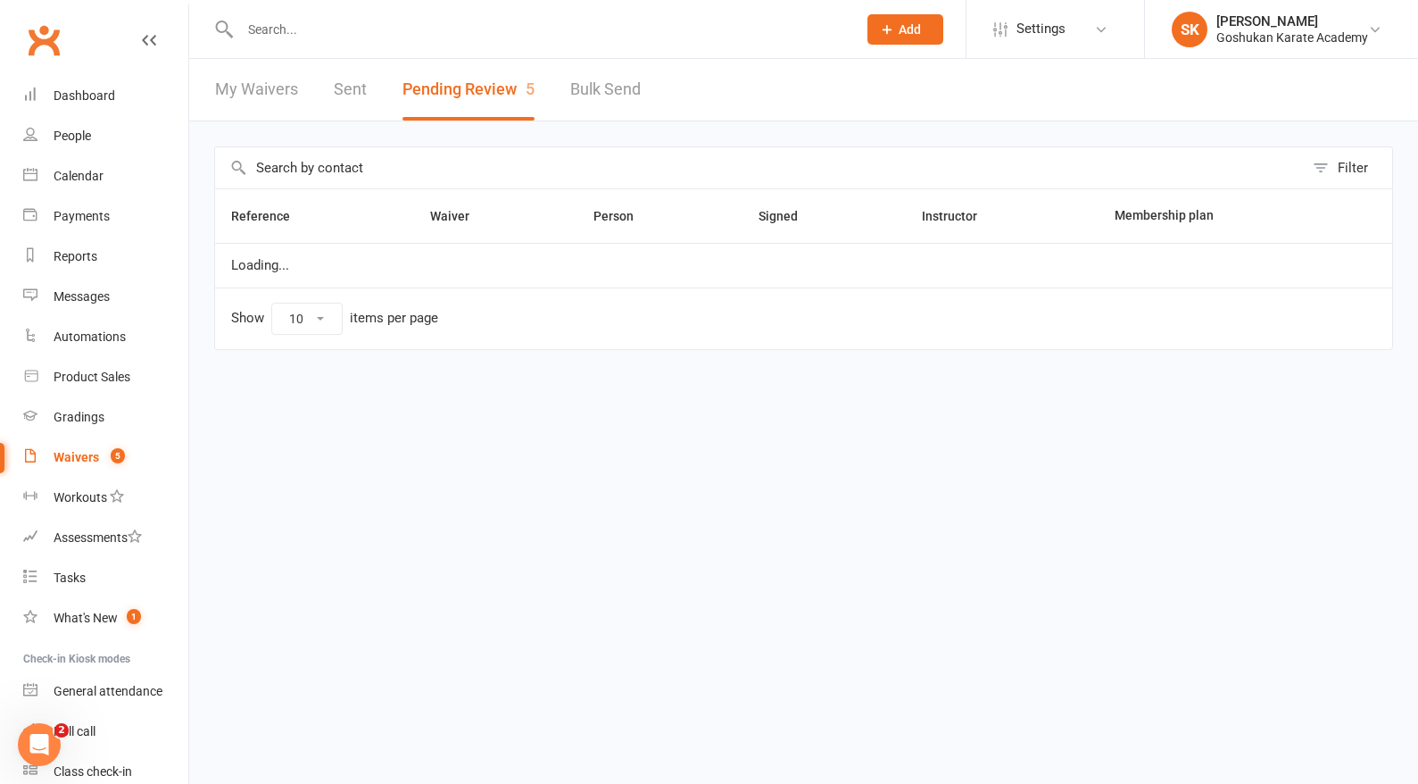
select select "25"
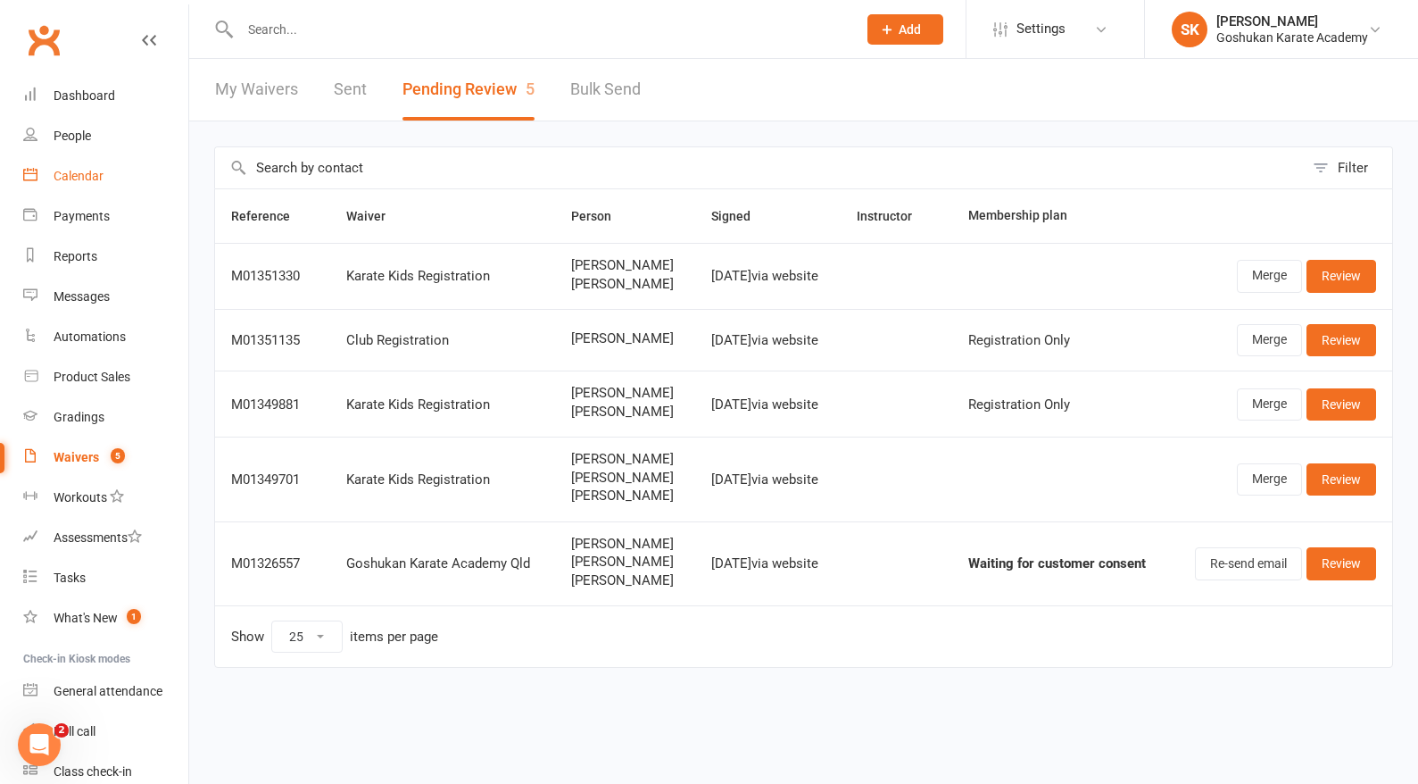
click at [70, 178] on div "Calendar" at bounding box center [79, 176] width 50 height 14
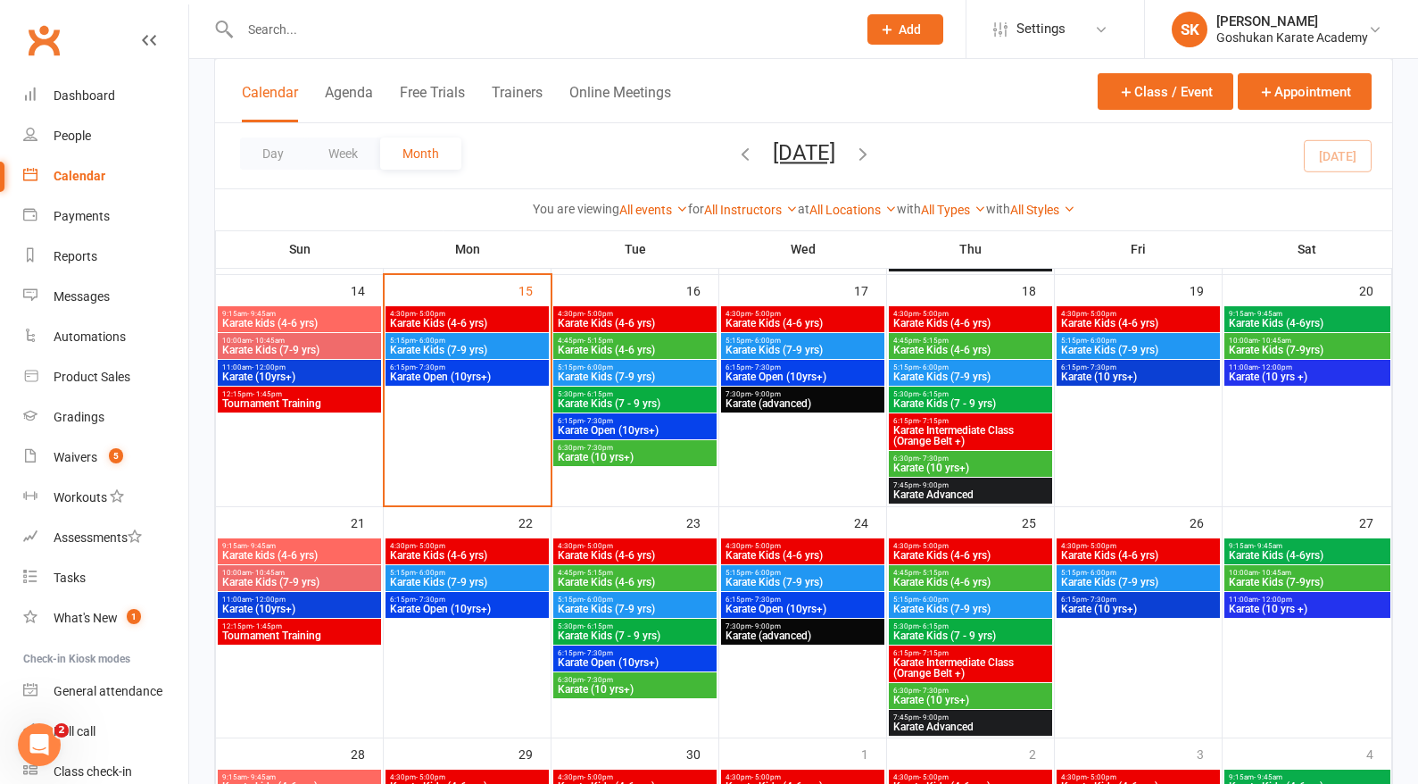
scroll to position [461, 0]
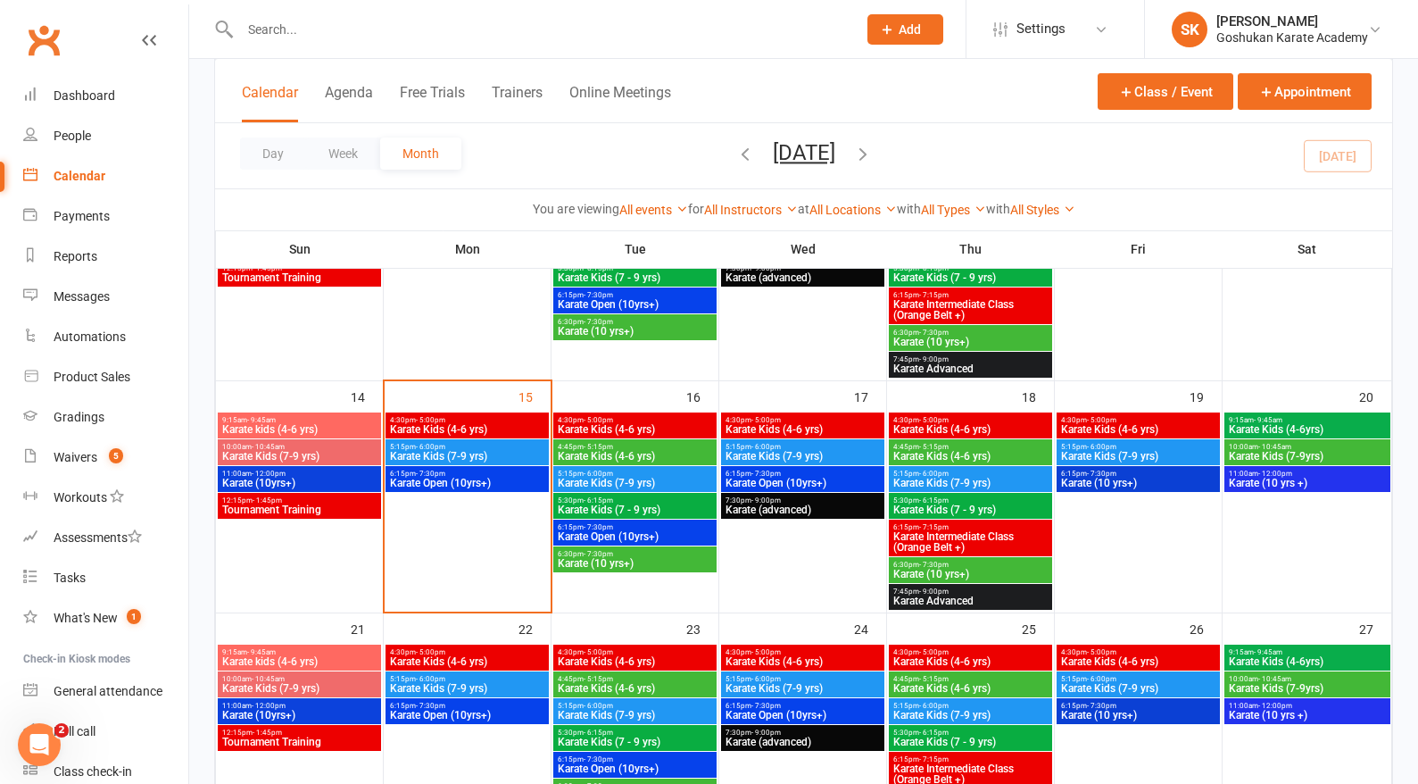
click at [439, 478] on span "Karate Open (10yrs+)" at bounding box center [467, 483] width 156 height 11
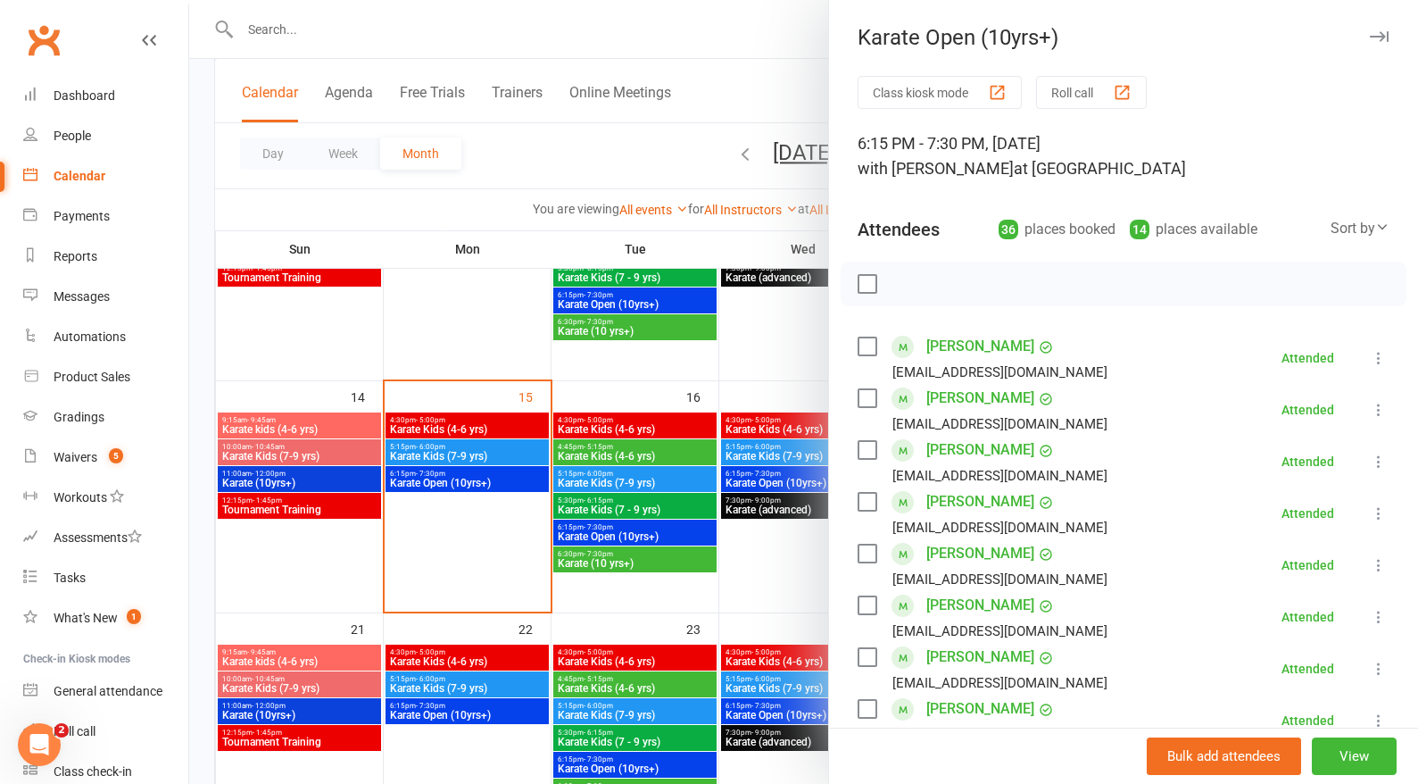
click at [1075, 92] on button "Roll call" at bounding box center [1091, 92] width 111 height 33
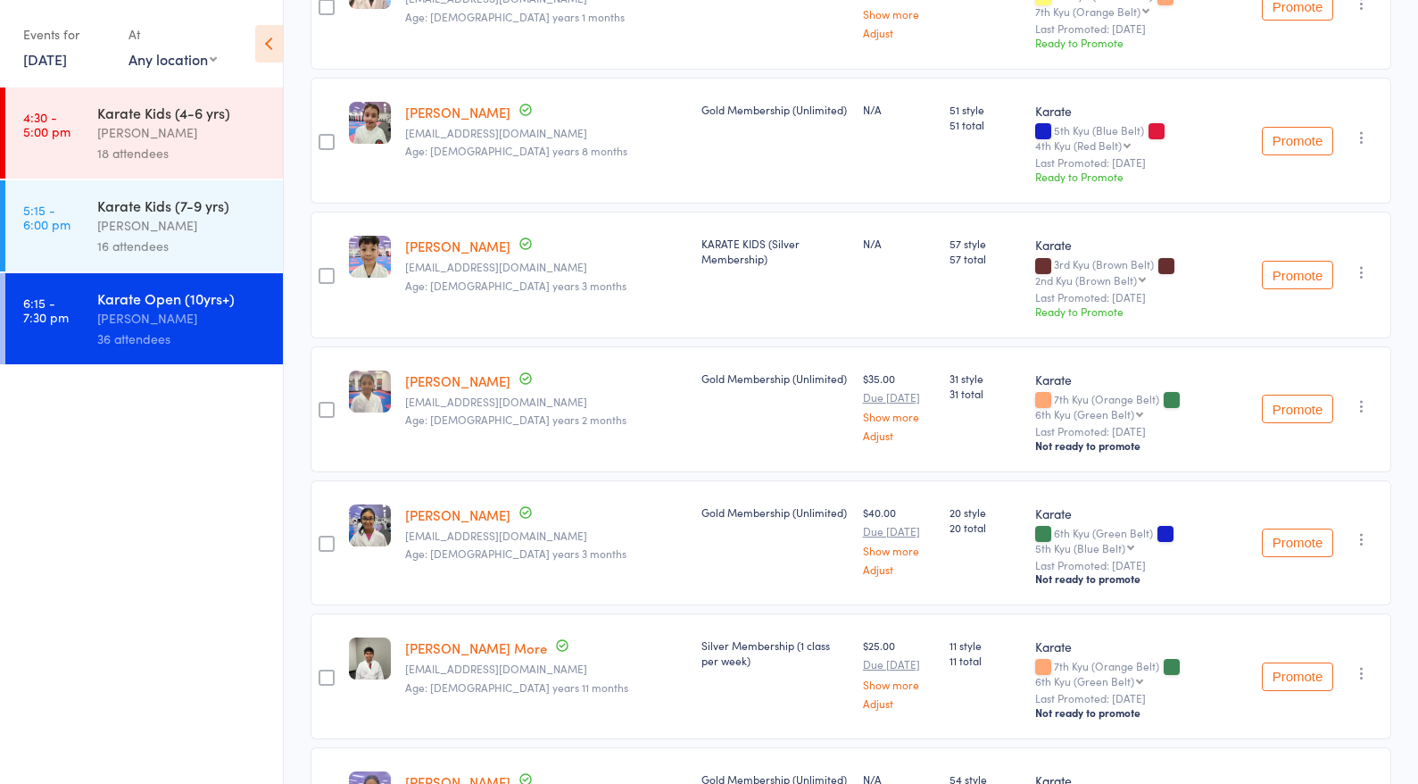
scroll to position [2508, 0]
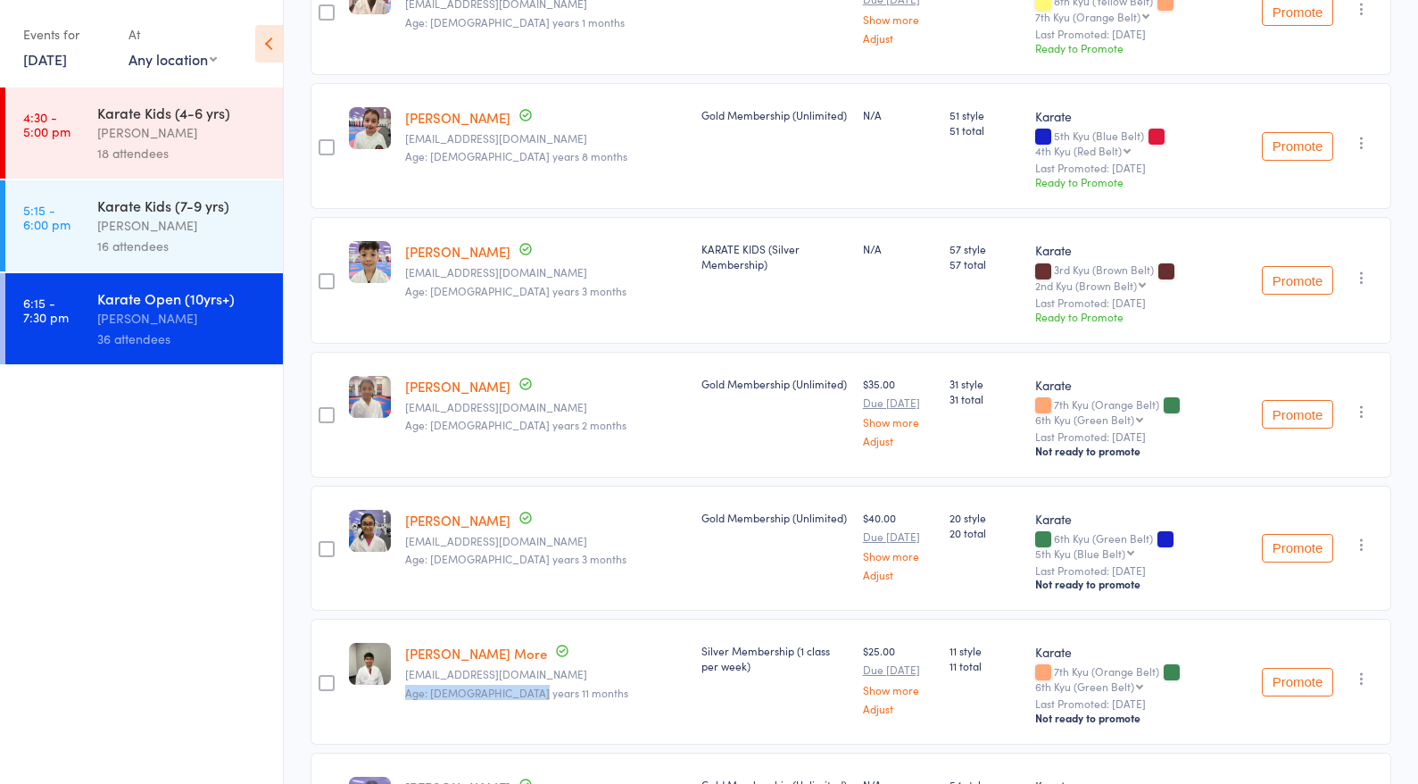
drag, startPoint x: 513, startPoint y: 547, endPoint x: 403, endPoint y: 549, distance: 109.8
click at [403, 619] on div "[PERSON_NAME] More [EMAIL_ADDRESS][DOMAIN_NAME] Age: [DEMOGRAPHIC_DATA] years 1…" at bounding box center [546, 682] width 296 height 126
click at [554, 619] on div "[PERSON_NAME] More [EMAIL_ADDRESS][DOMAIN_NAME] Age: [DEMOGRAPHIC_DATA] years 1…" at bounding box center [546, 682] width 296 height 126
click at [118, 226] on div "[PERSON_NAME]" at bounding box center [182, 225] width 170 height 21
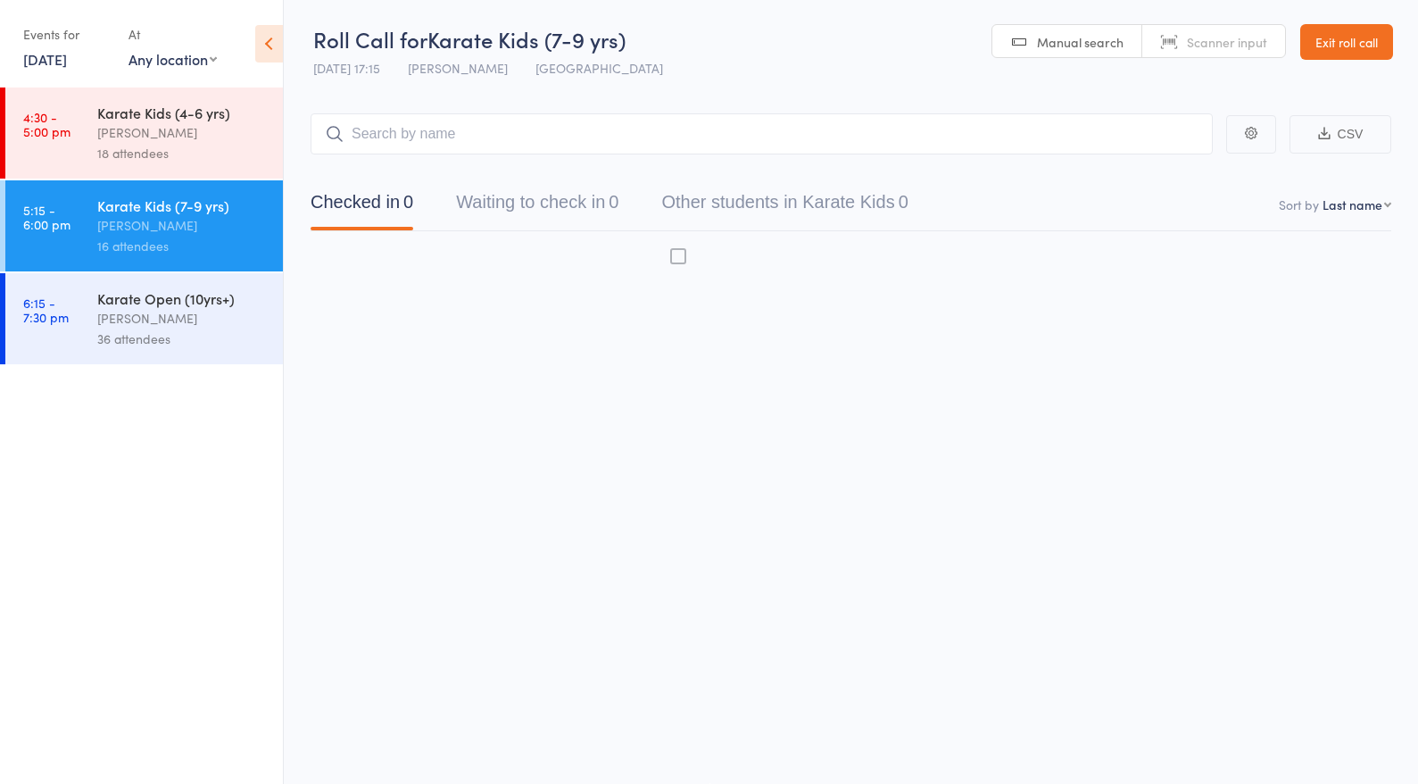
scroll to position [12, 0]
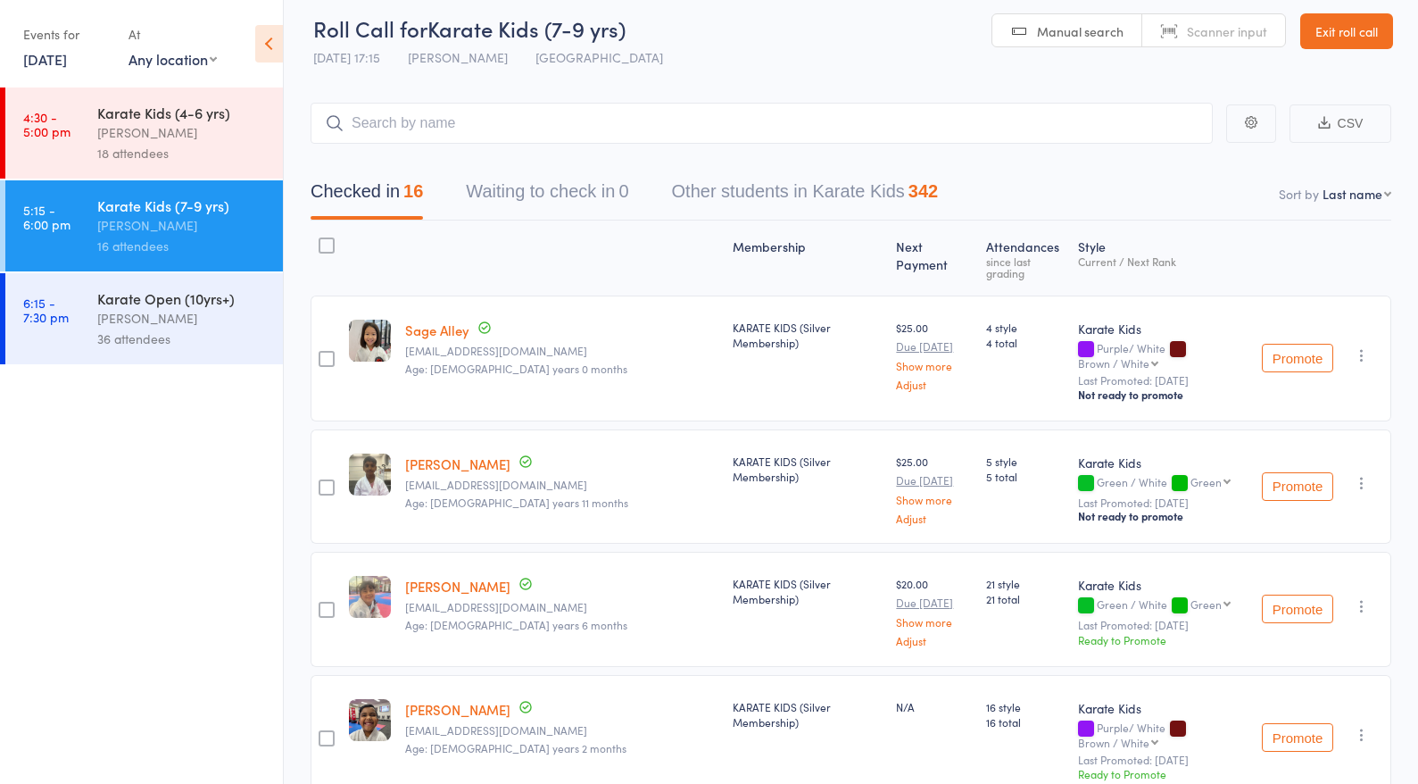
click at [151, 306] on div "Karate Open (10yrs+)" at bounding box center [182, 298] width 170 height 20
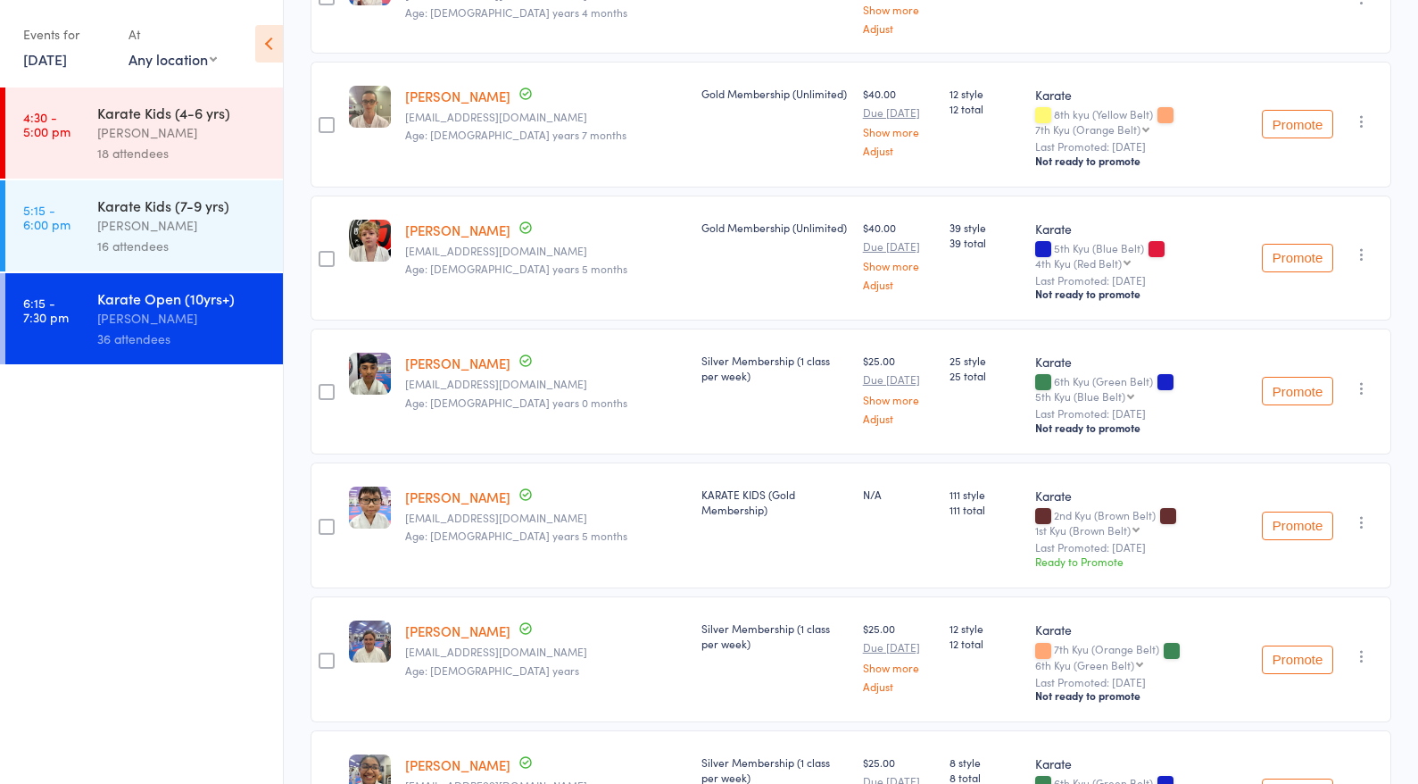
scroll to position [521, 0]
click at [155, 234] on div "[PERSON_NAME]" at bounding box center [182, 225] width 170 height 21
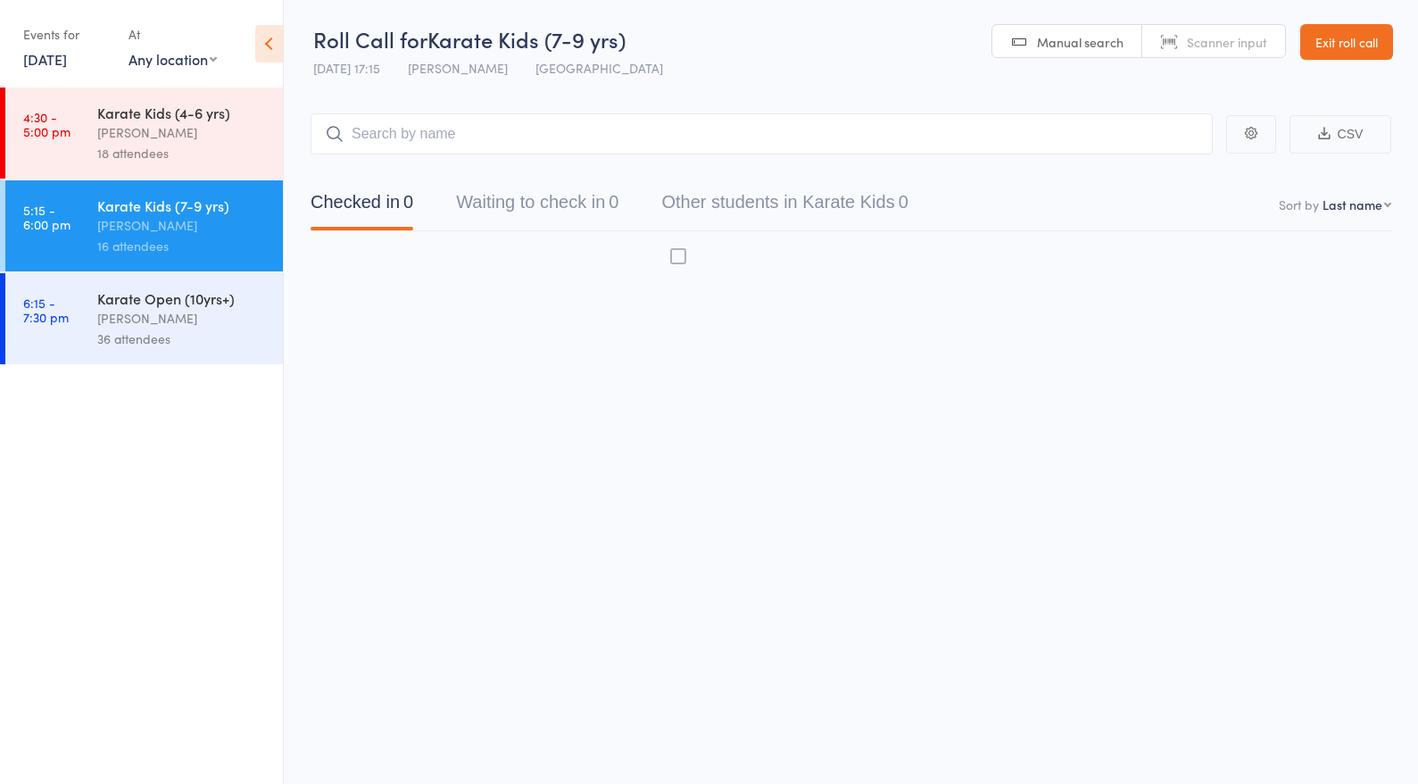
scroll to position [12, 0]
click at [138, 317] on div "[PERSON_NAME]" at bounding box center [182, 318] width 170 height 21
